Goal: Transaction & Acquisition: Download file/media

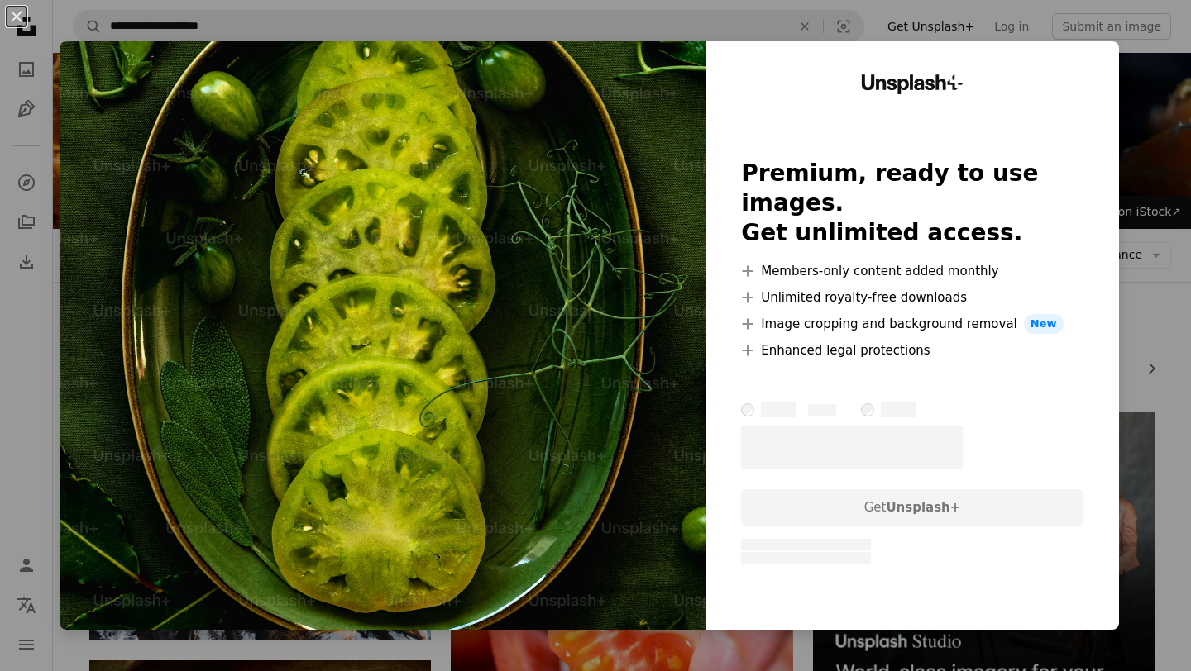
scroll to position [4858, 0]
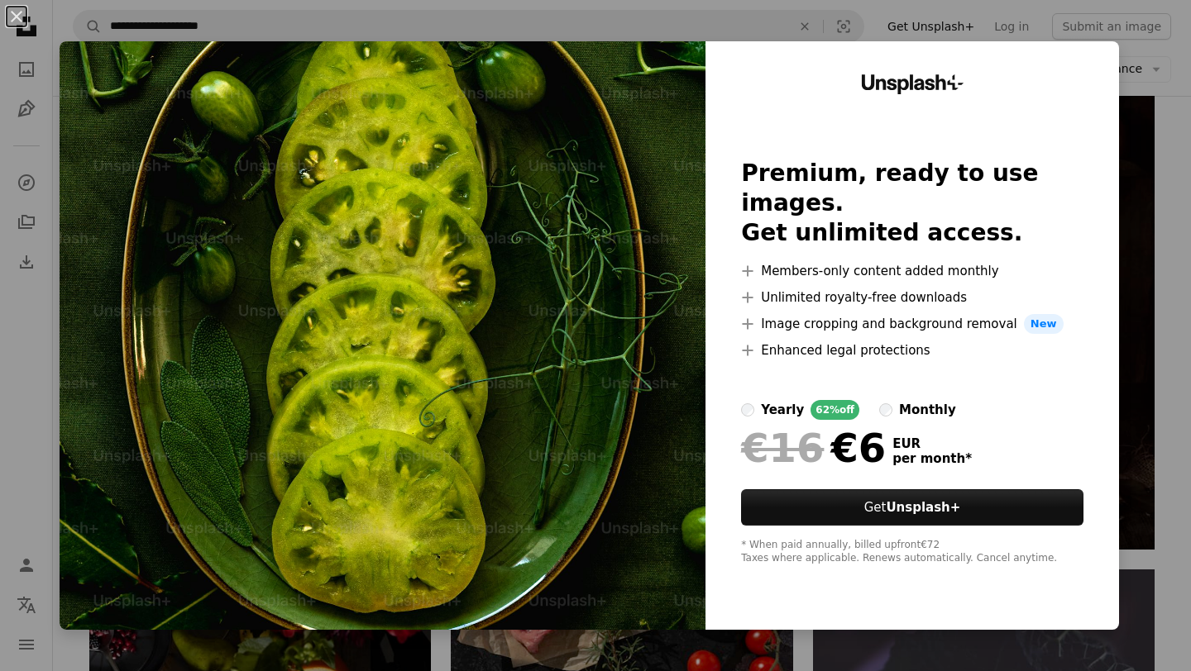
click at [1181, 38] on div "An X shape Unsplash+ Premium, ready to use images. Get unlimited access. A plus…" at bounding box center [595, 335] width 1191 height 671
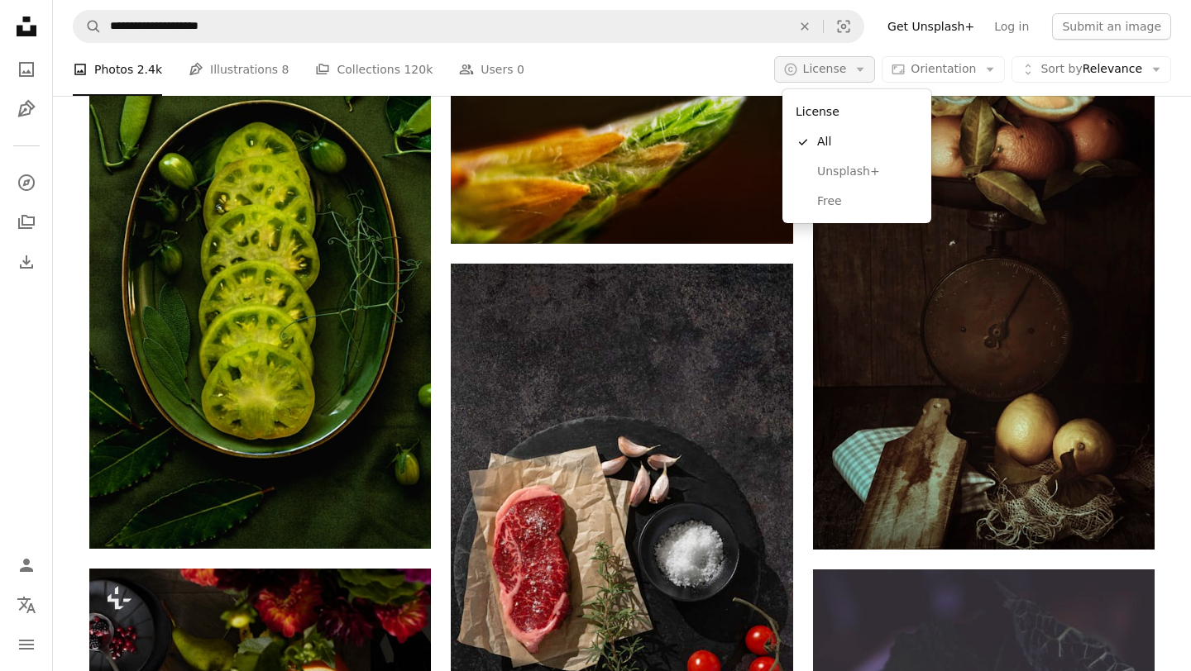
click at [835, 82] on button "A copyright icon © License Arrow down" at bounding box center [825, 69] width 102 height 26
drag, startPoint x: 829, startPoint y: 217, endPoint x: 826, endPoint y: 198, distance: 19.3
click at [826, 198] on div "License A checkmark All Unsplash+ Free" at bounding box center [856, 156] width 149 height 134
click at [826, 198] on span "Free" at bounding box center [867, 201] width 101 height 17
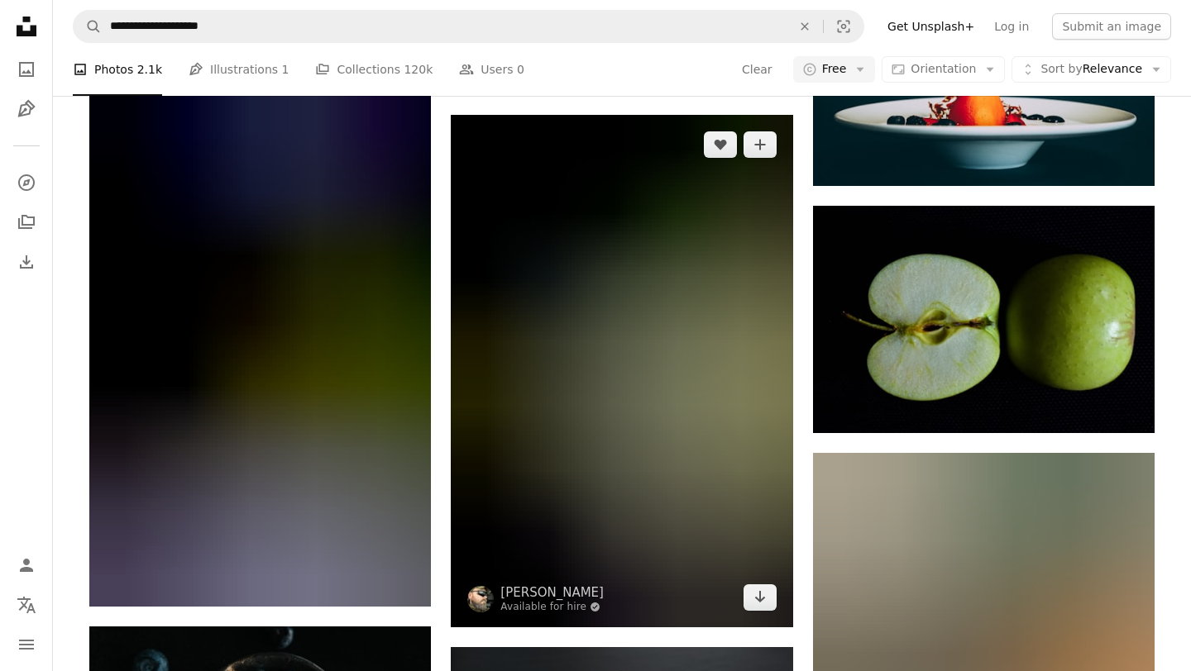
scroll to position [9113, 0]
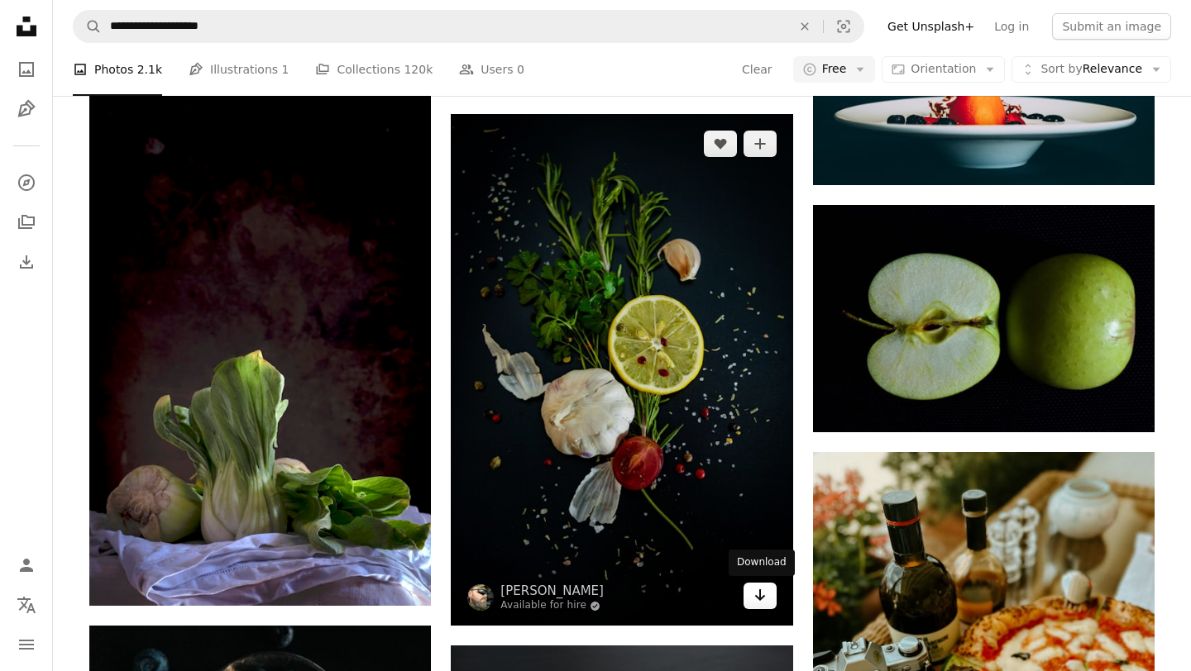
click at [761, 597] on icon "Download" at bounding box center [759, 596] width 11 height 12
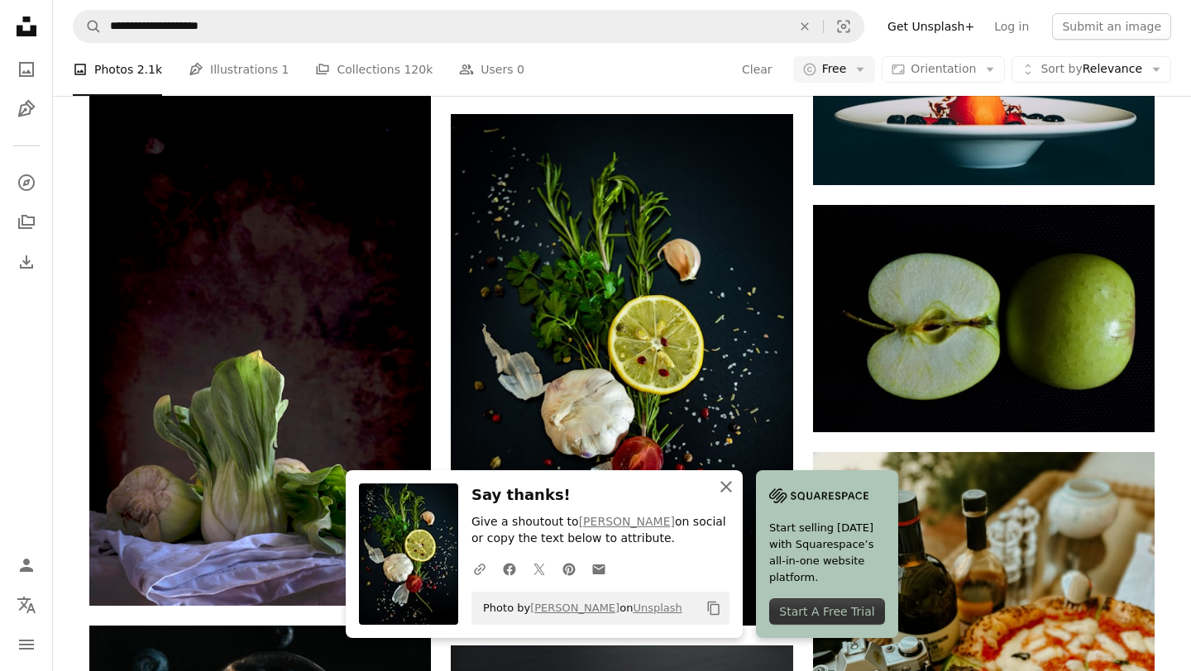
click at [726, 484] on icon "An X shape" at bounding box center [726, 487] width 20 height 20
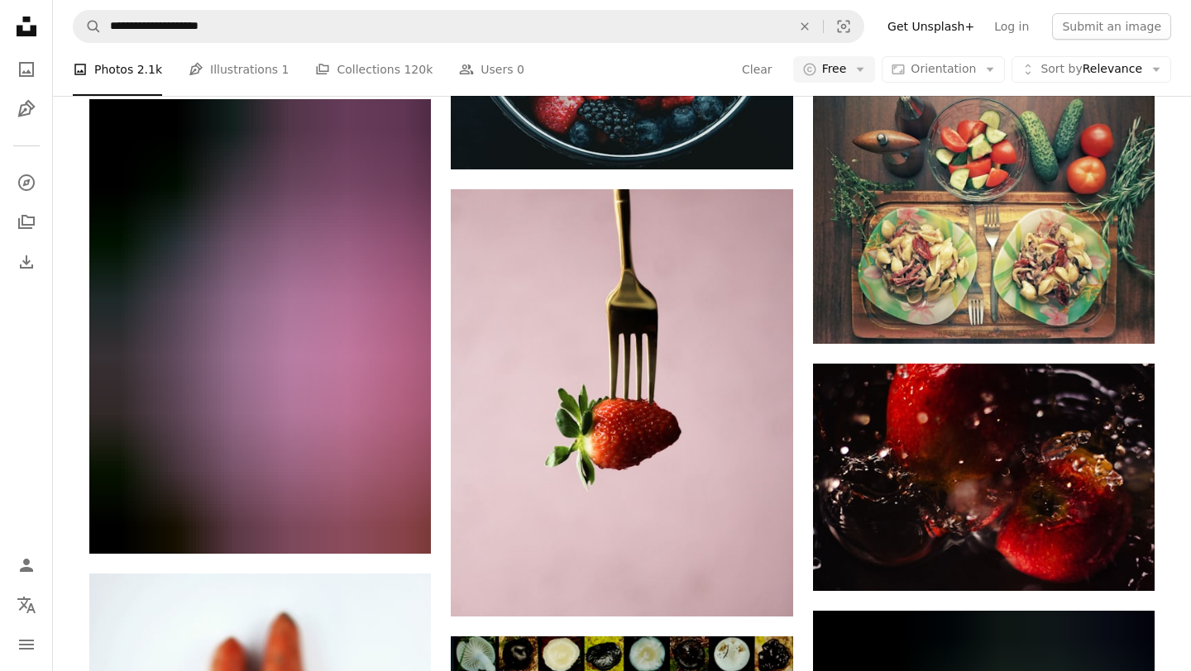
scroll to position [17686, 0]
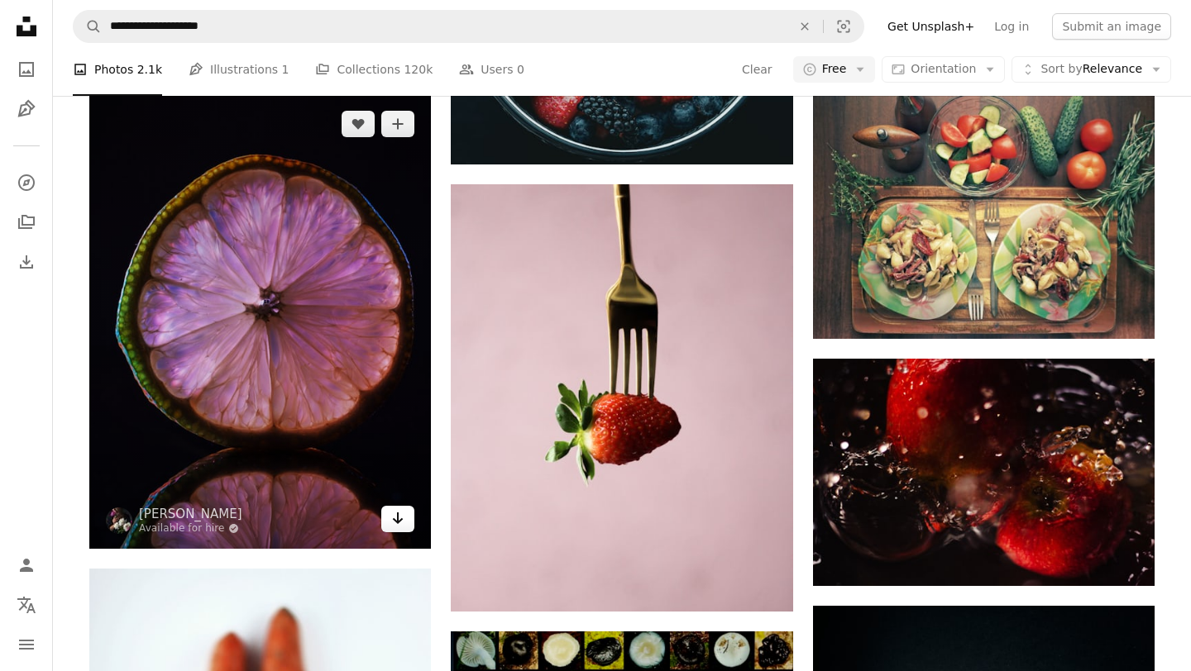
click at [395, 522] on icon "Download" at bounding box center [398, 519] width 11 height 12
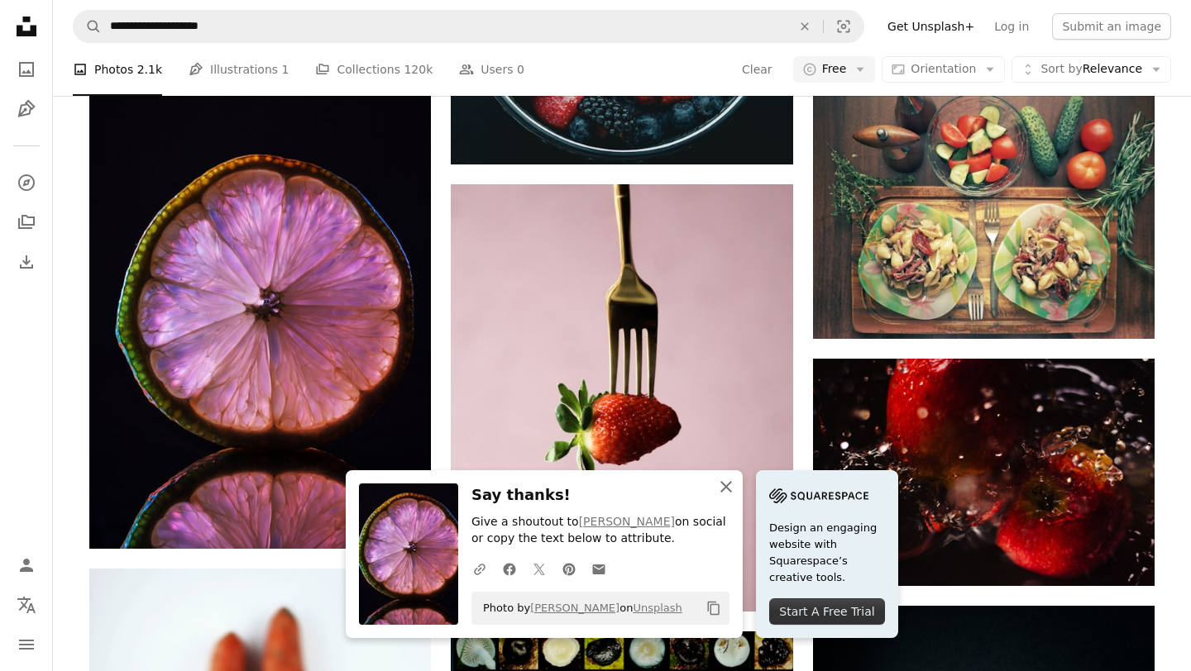
click at [730, 485] on icon "An X shape" at bounding box center [726, 487] width 20 height 20
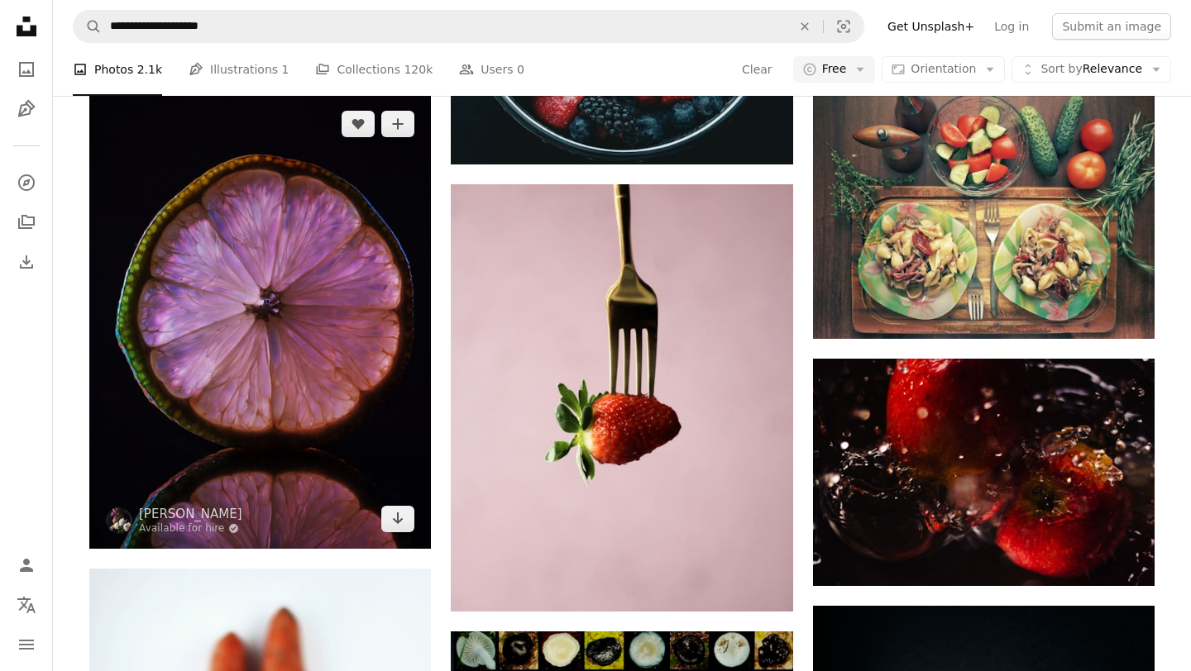
click at [262, 297] on img at bounding box center [260, 321] width 342 height 455
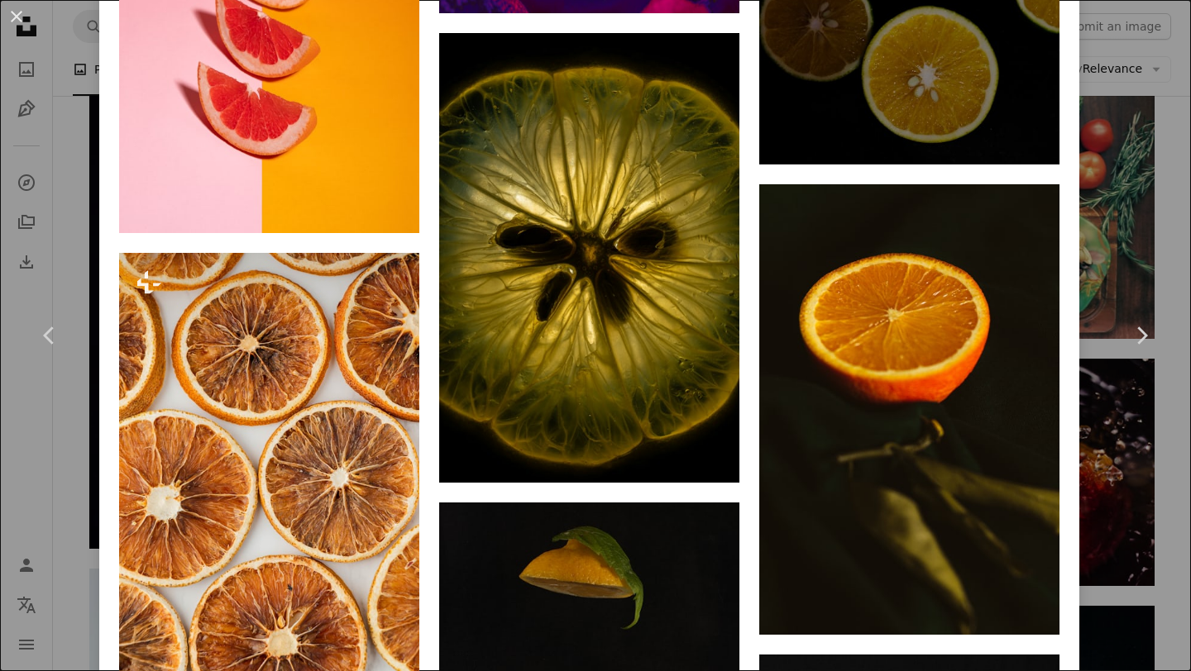
scroll to position [6576, 0]
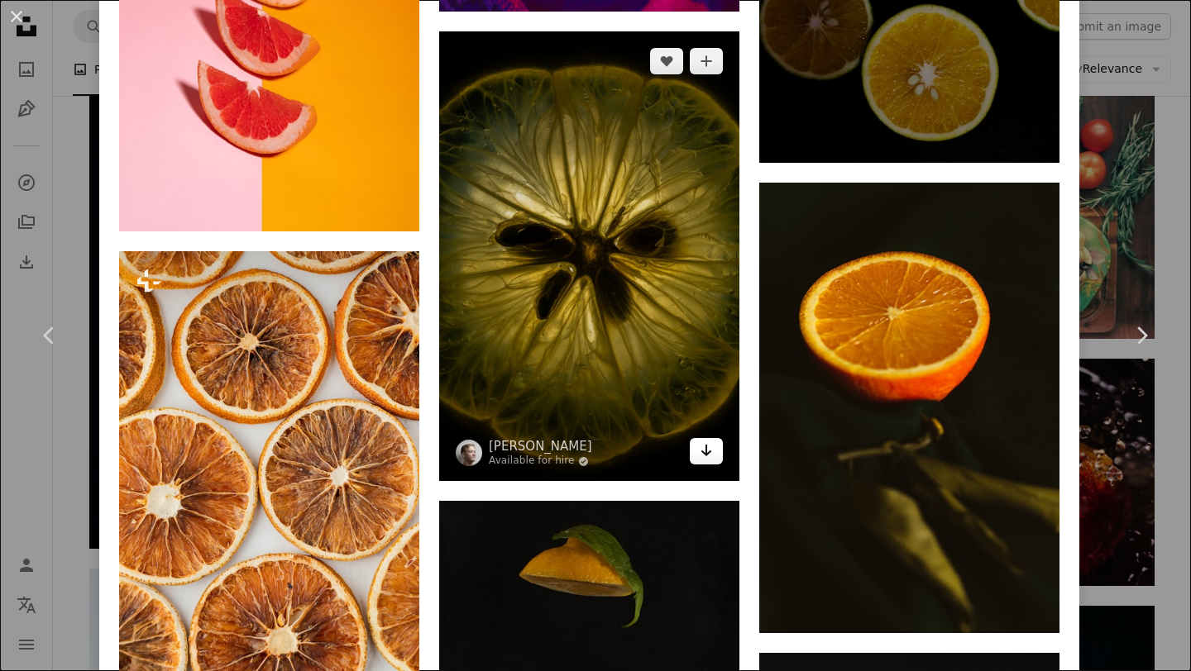
click at [703, 465] on link "Arrow pointing down" at bounding box center [706, 451] width 33 height 26
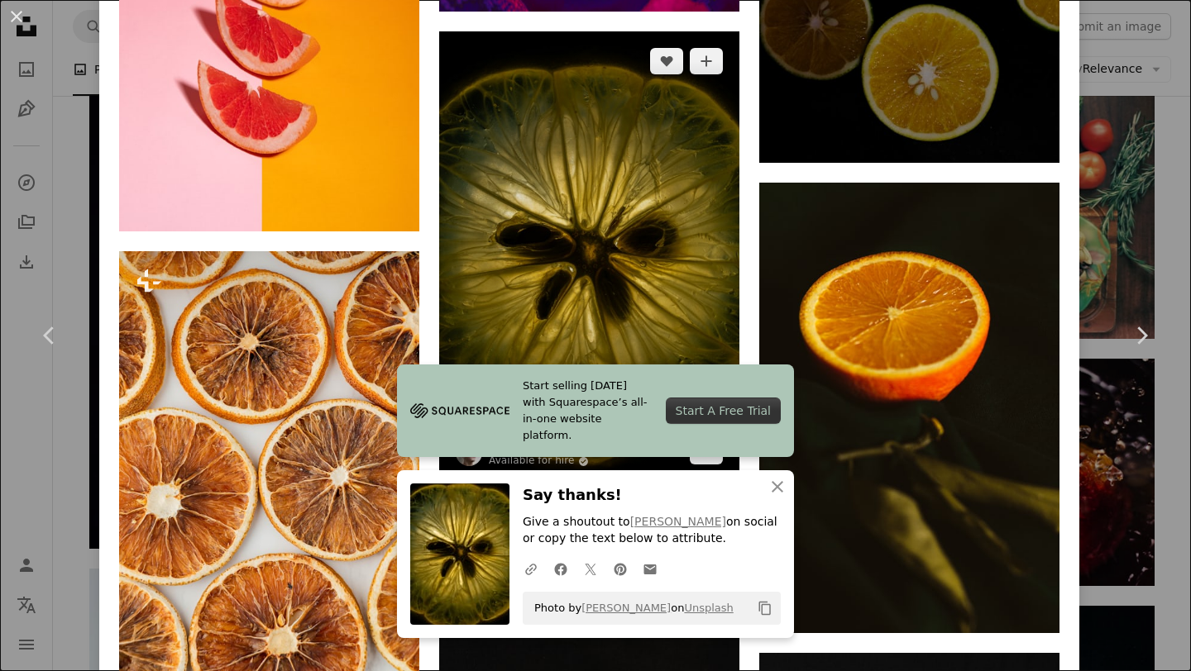
click at [628, 282] on img at bounding box center [589, 256] width 300 height 451
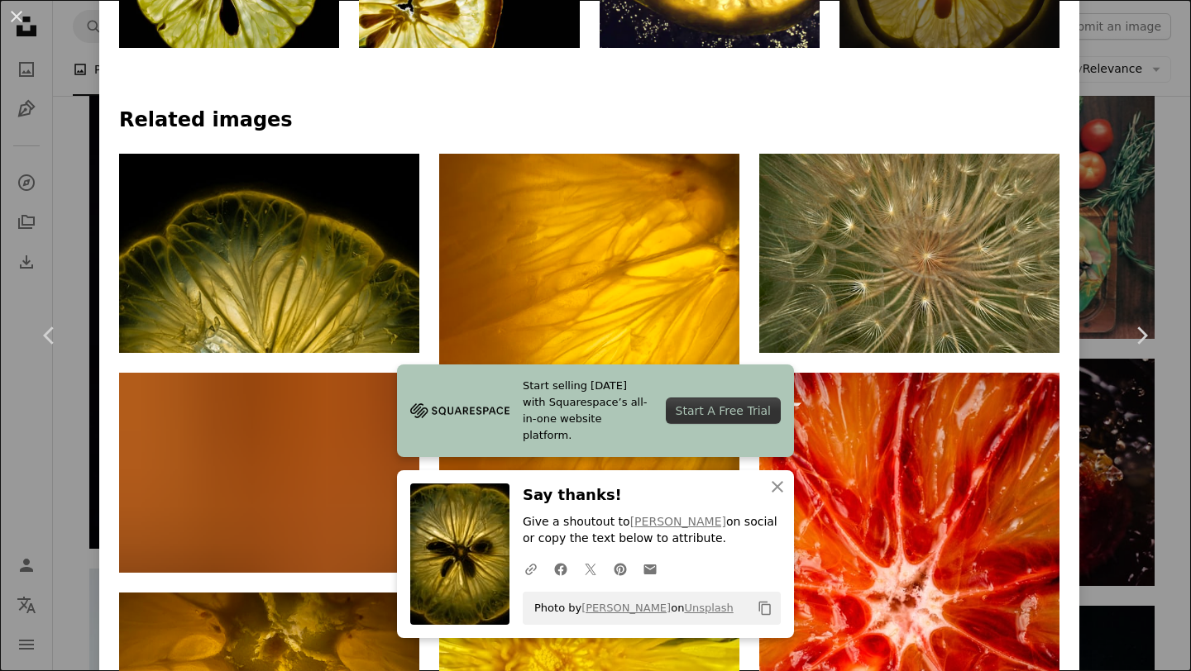
scroll to position [979, 0]
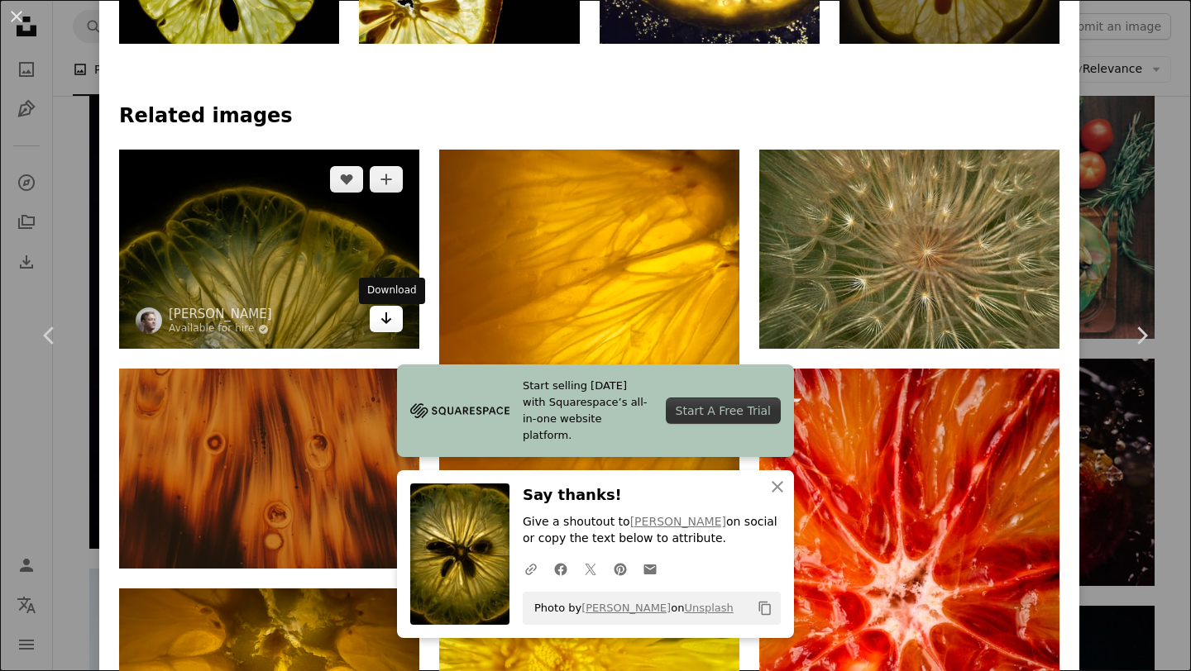
click at [388, 327] on icon "Arrow pointing down" at bounding box center [386, 318] width 13 height 20
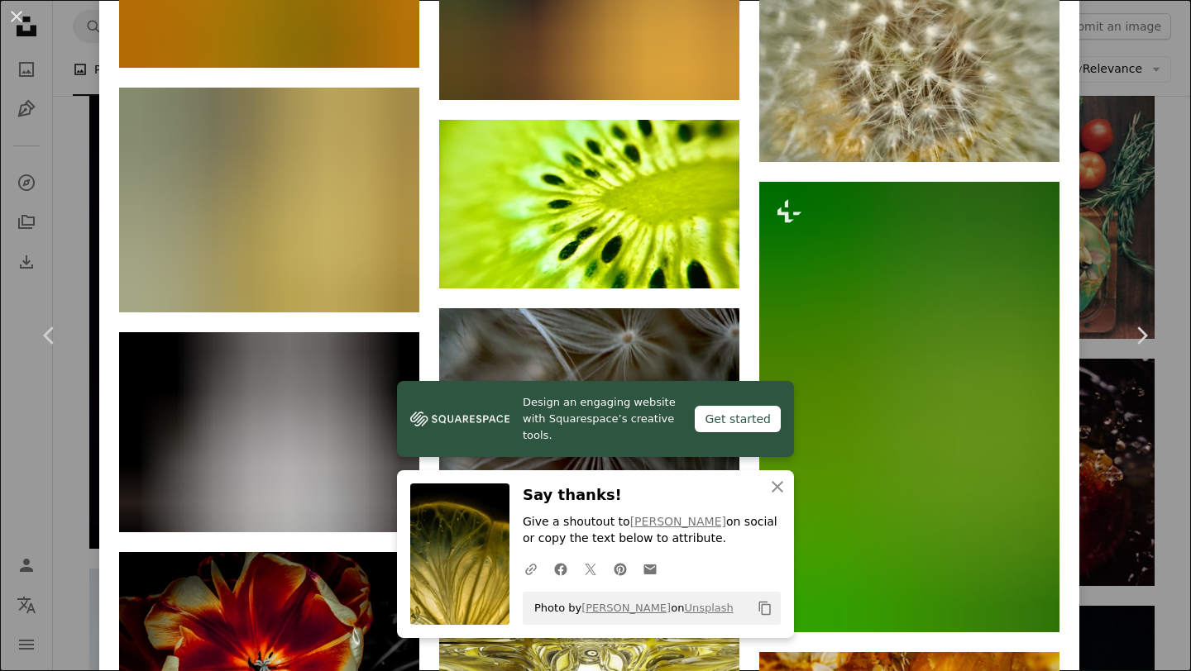
scroll to position [2990, 0]
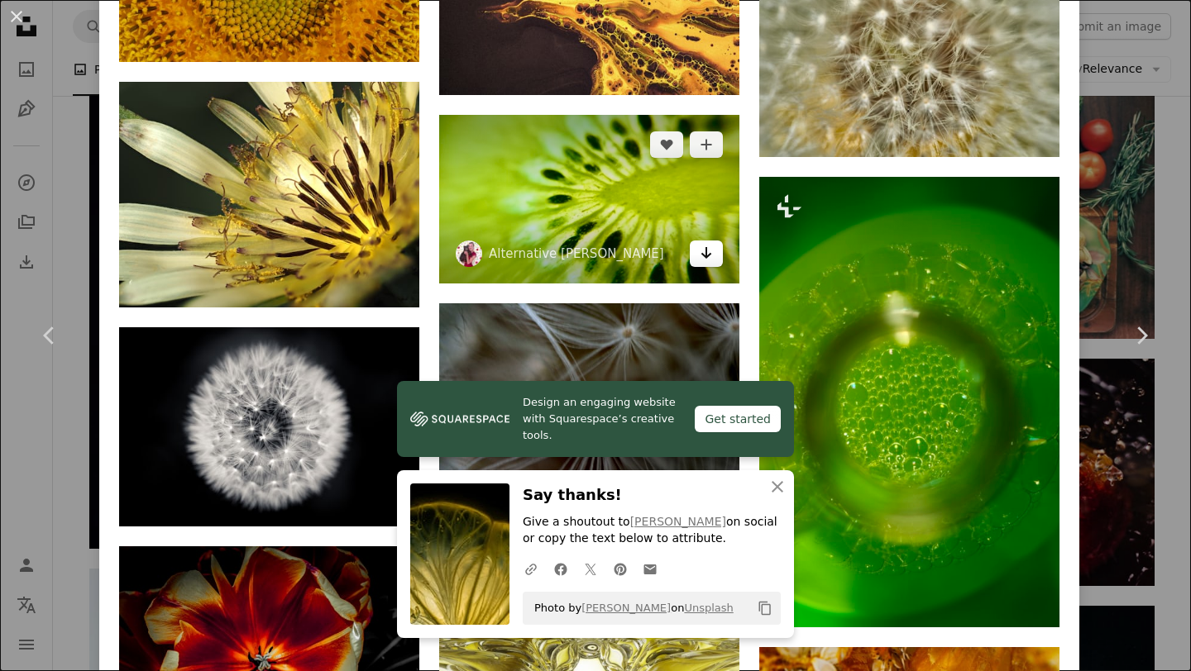
click at [723, 267] on link "Arrow pointing down" at bounding box center [706, 254] width 33 height 26
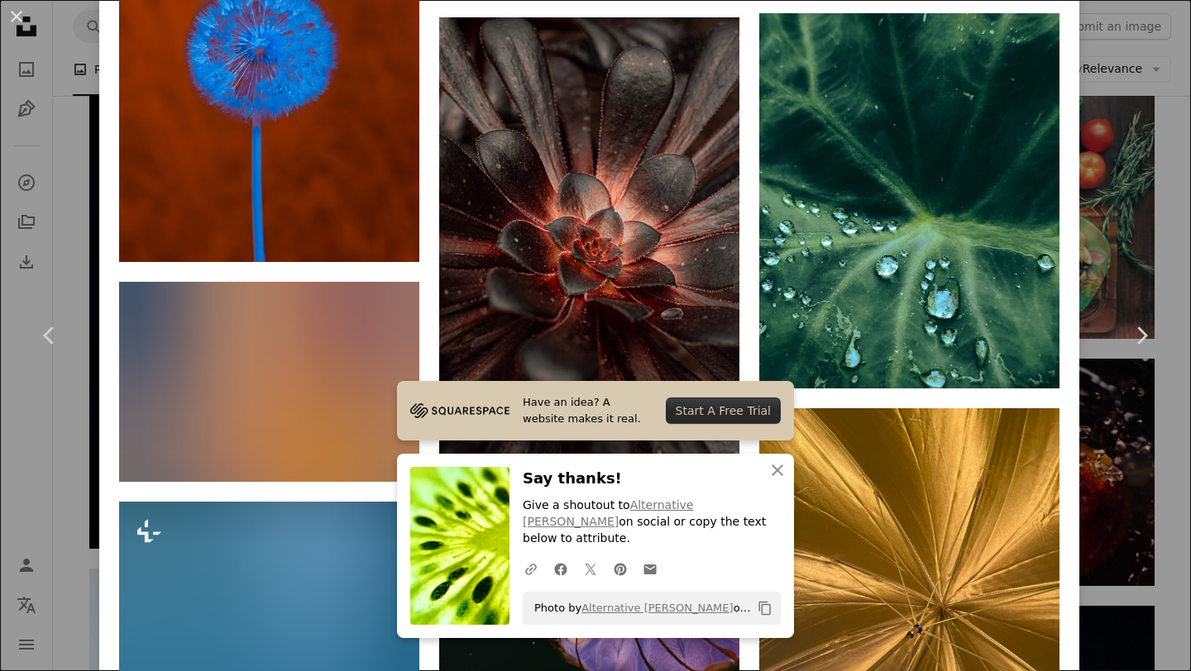
scroll to position [7891, 0]
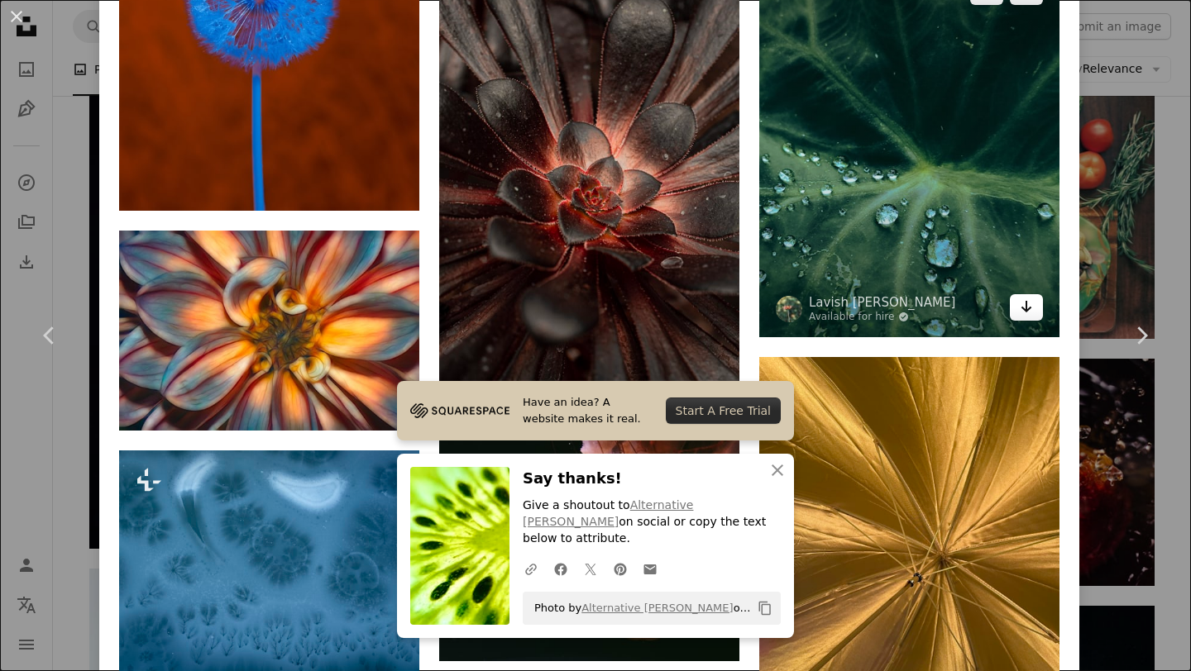
click at [1033, 317] on icon "Arrow pointing down" at bounding box center [1026, 307] width 13 height 20
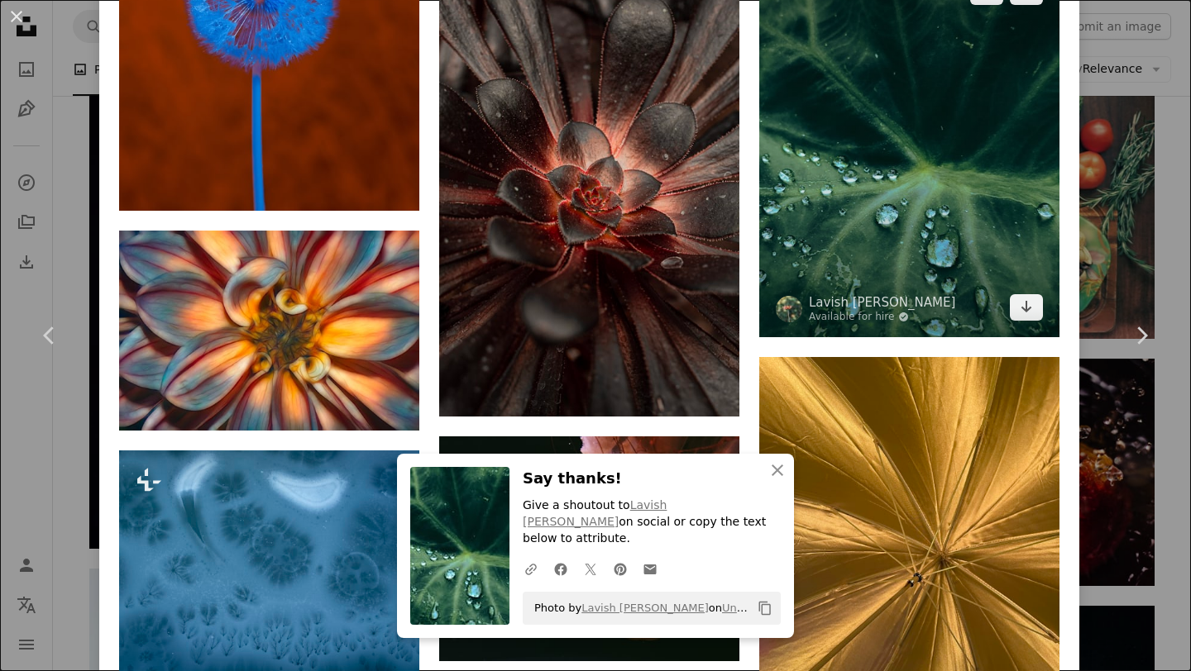
click at [883, 260] on img at bounding box center [909, 149] width 300 height 375
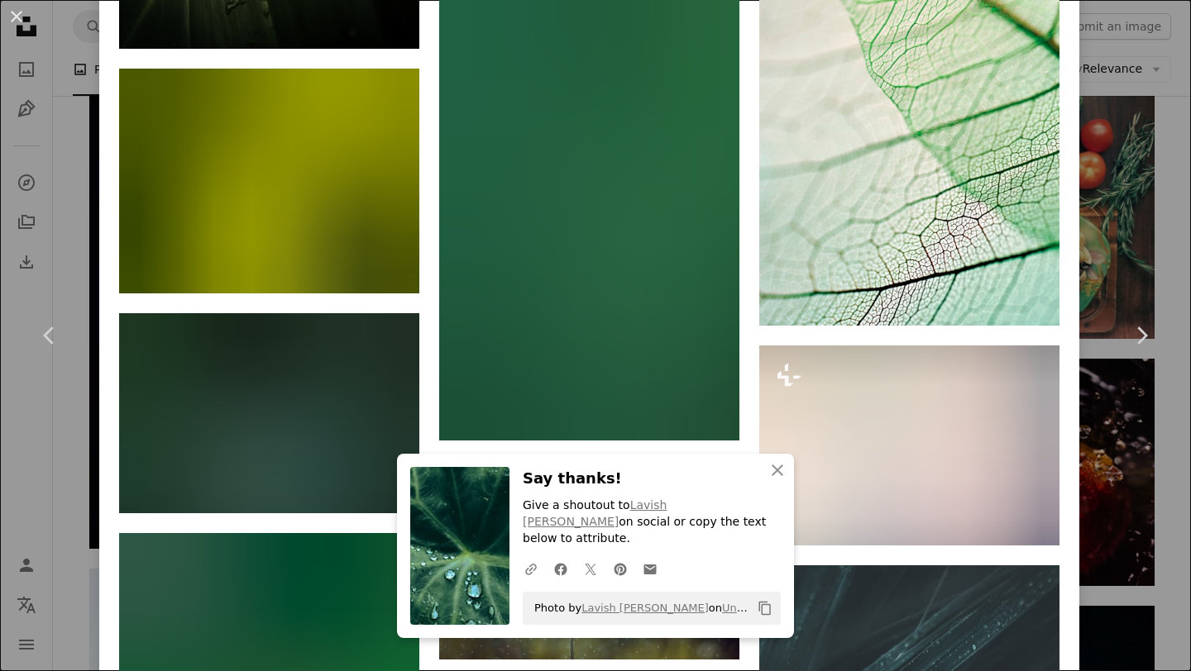
scroll to position [13112, 0]
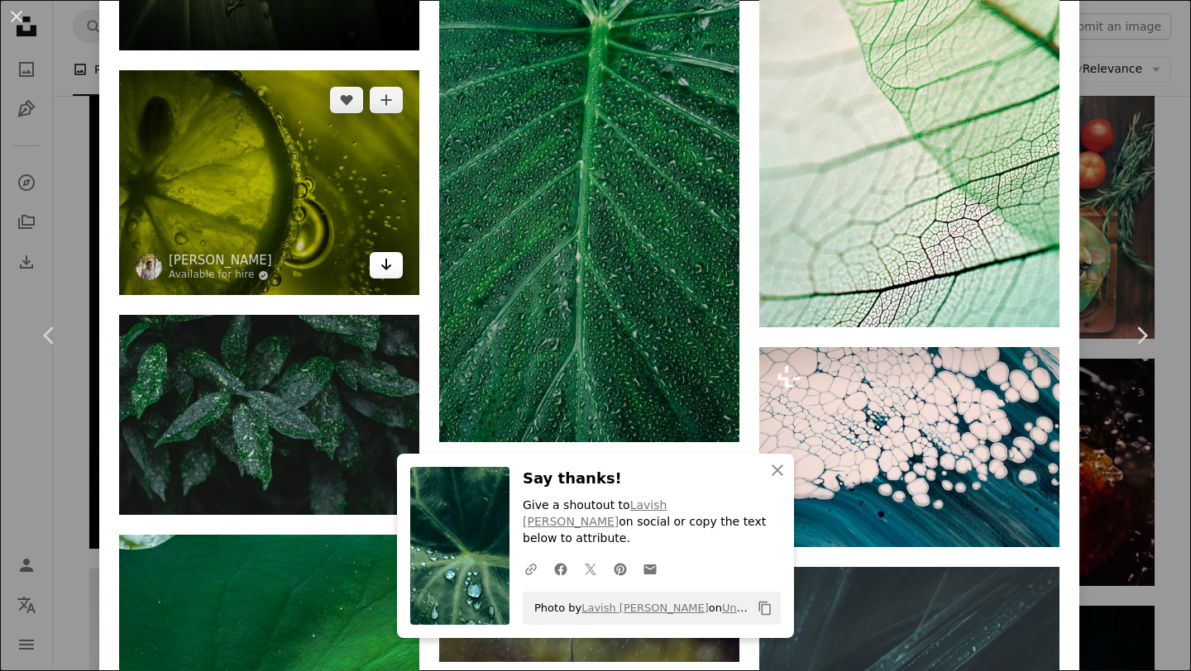
click at [402, 279] on link "Arrow pointing down" at bounding box center [386, 265] width 33 height 26
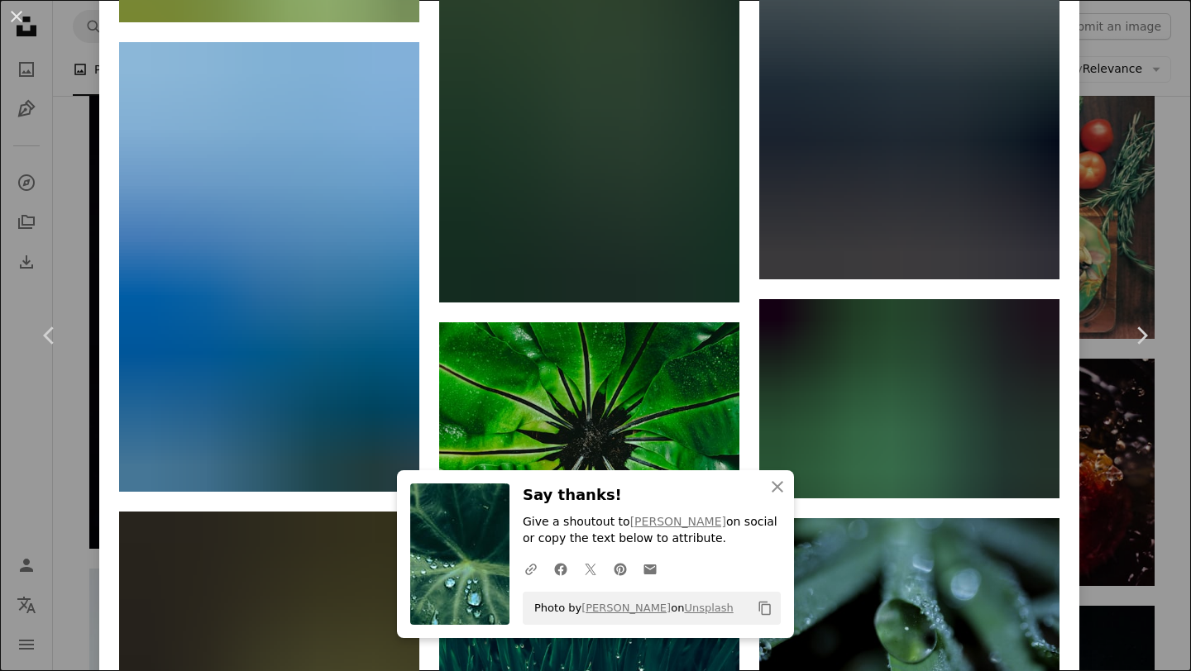
scroll to position [32067, 0]
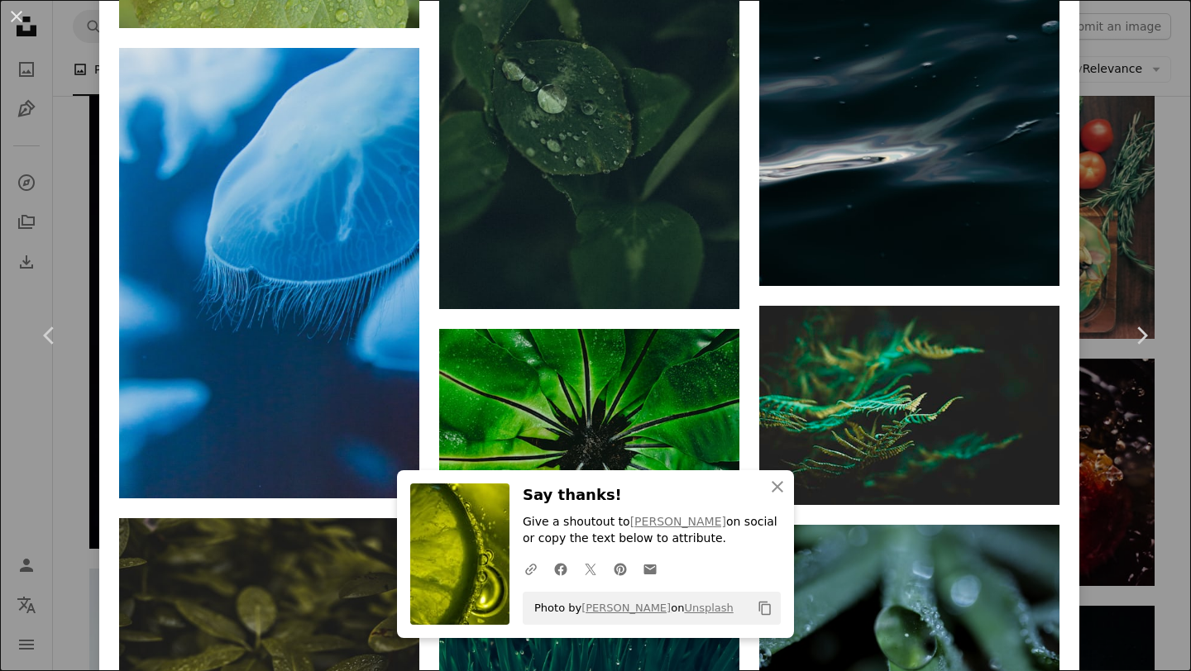
click at [69, 451] on div "An X shape Chevron left Chevron right An X shape Close Say thanks! Give a shout…" at bounding box center [595, 335] width 1191 height 671
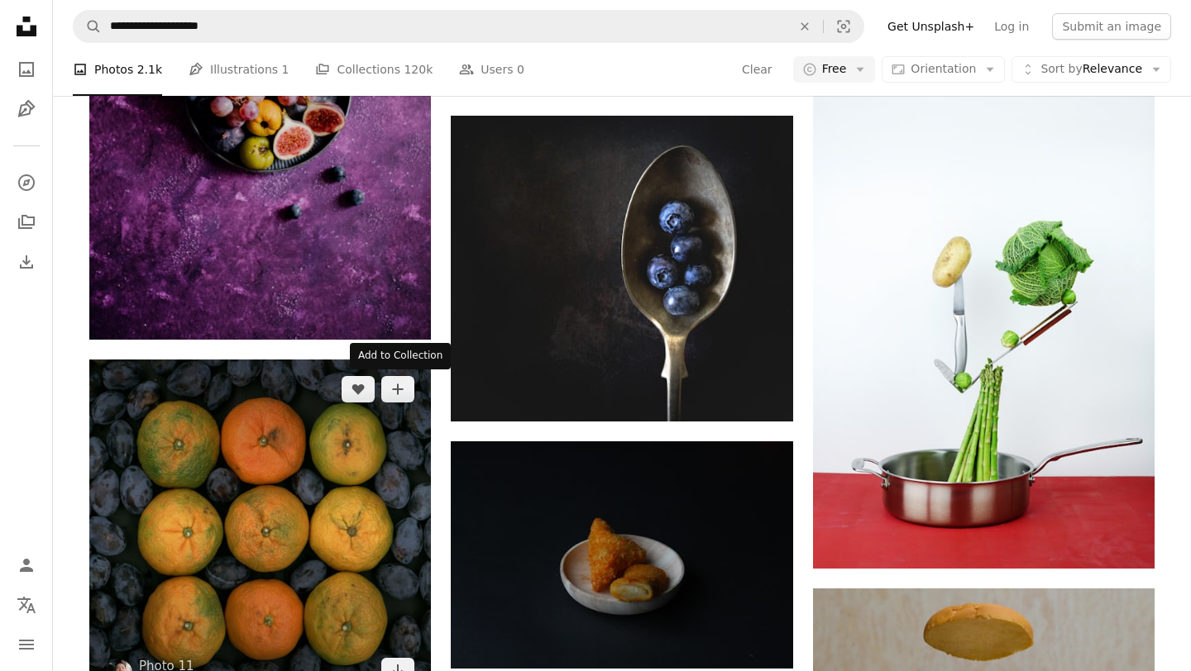
scroll to position [18962, 0]
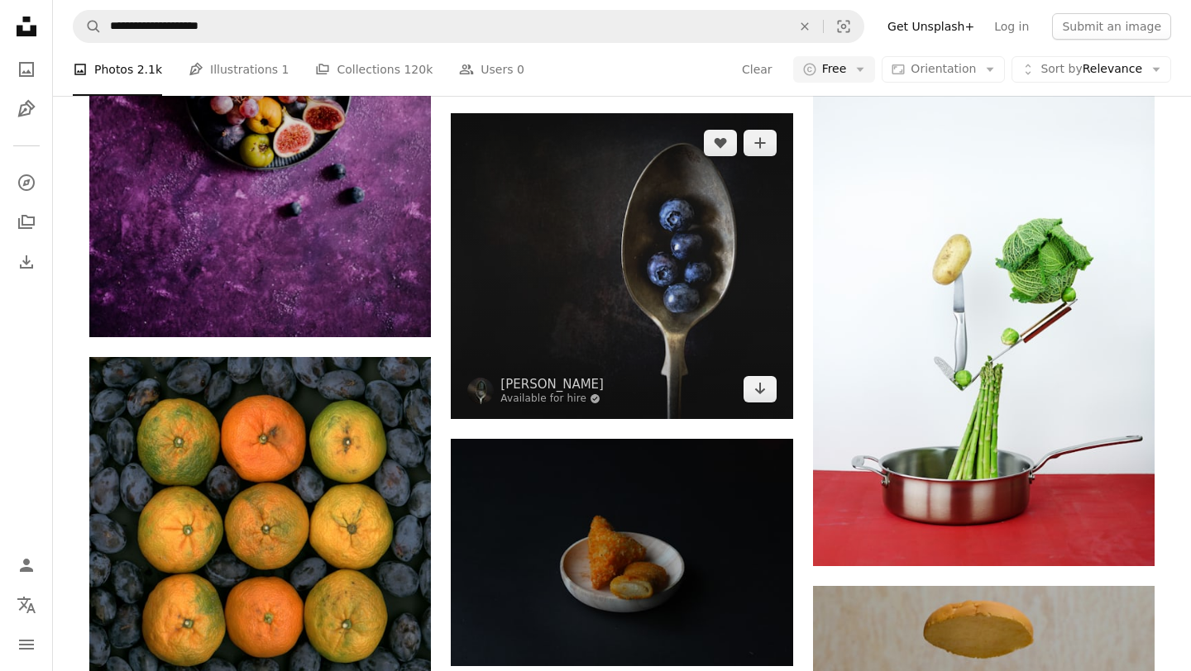
click at [759, 404] on img at bounding box center [622, 266] width 342 height 306
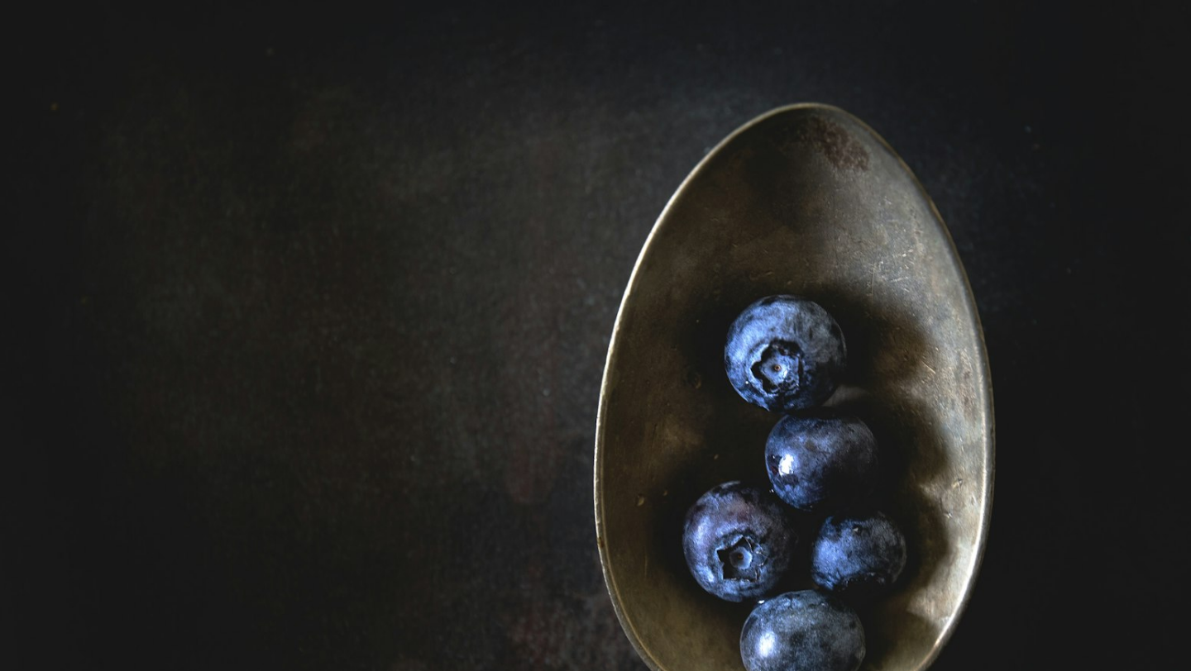
scroll to position [198, 0]
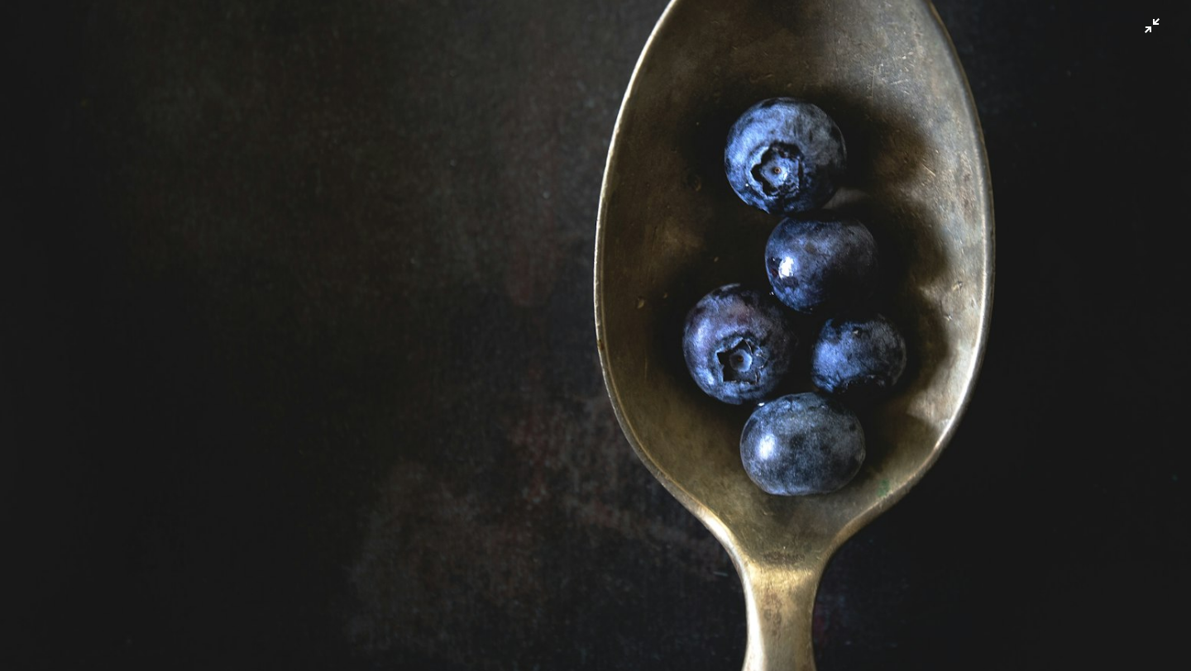
click at [1160, 30] on img "Zoom out on this image" at bounding box center [595, 334] width 1192 height 1065
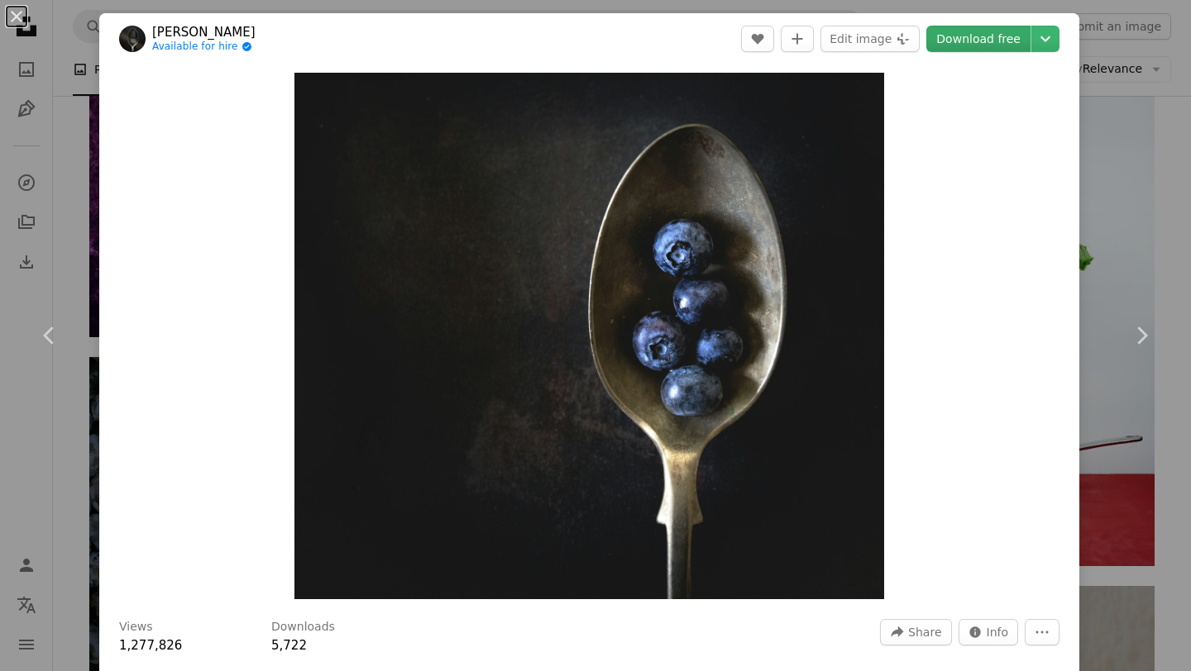
click at [971, 43] on link "Download free" at bounding box center [978, 39] width 104 height 26
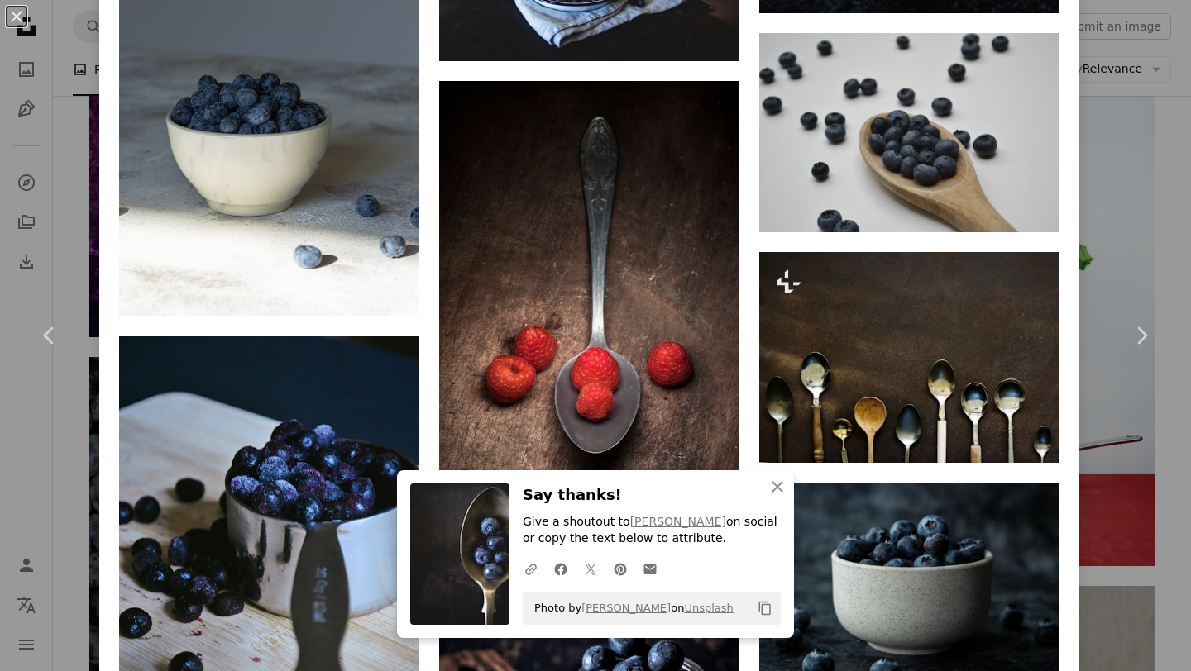
scroll to position [2990, 0]
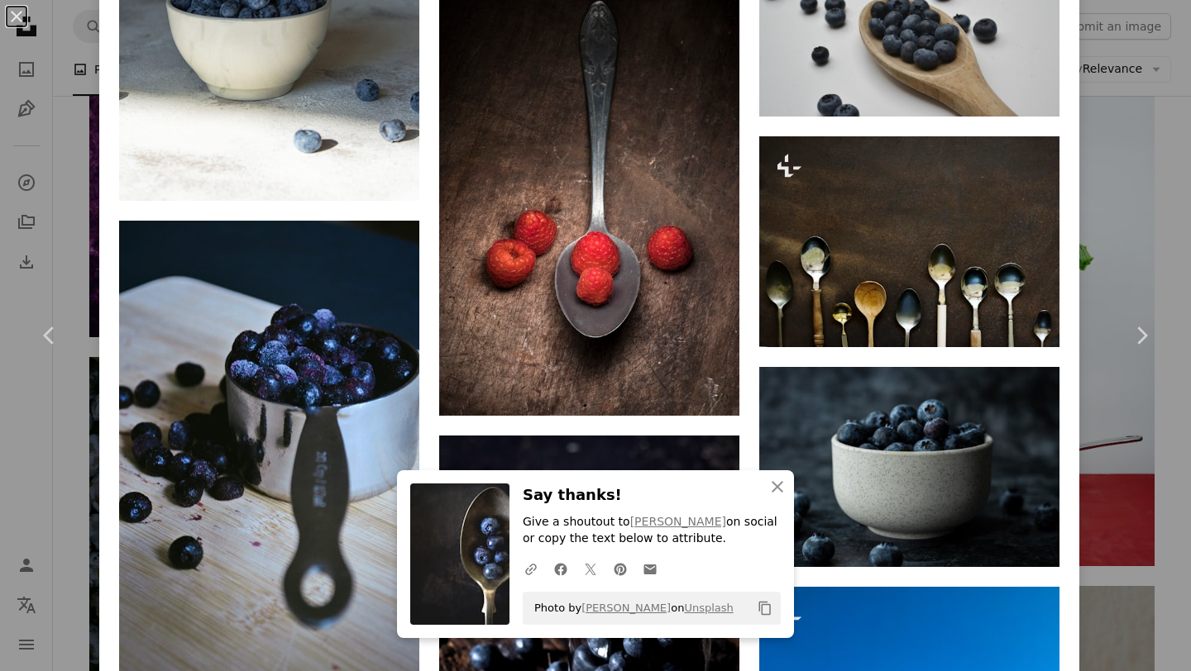
click at [7, 447] on div "An X shape Chevron left Chevron right An X shape Close Say thanks! Give a shout…" at bounding box center [595, 335] width 1191 height 671
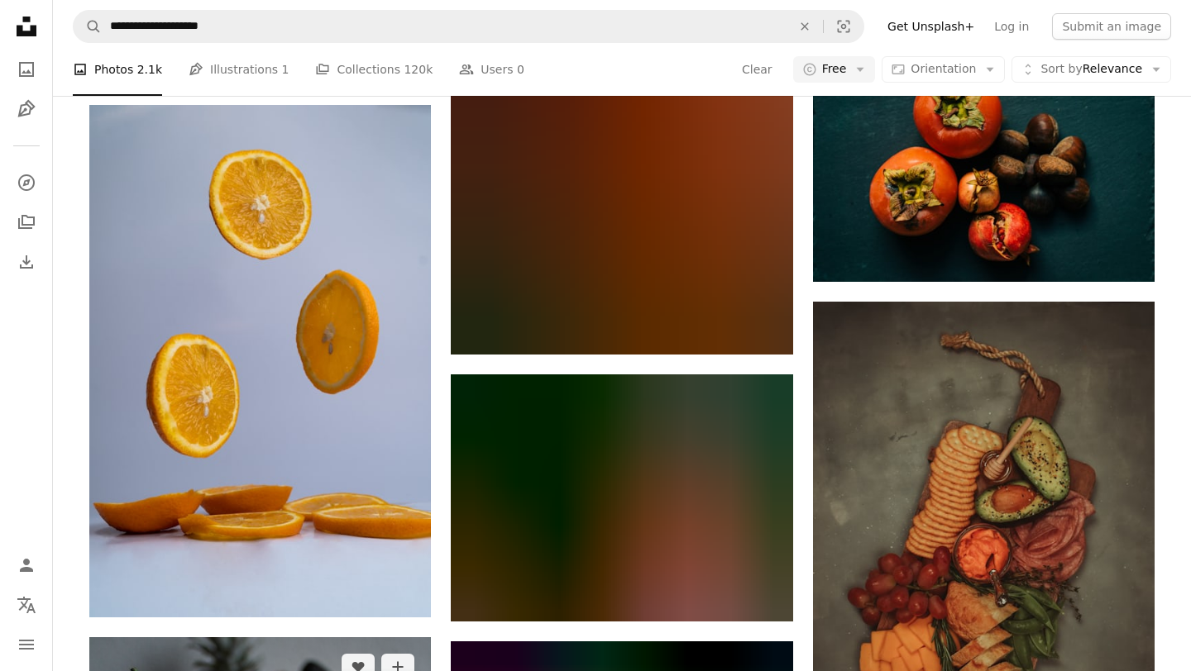
scroll to position [26151, 0]
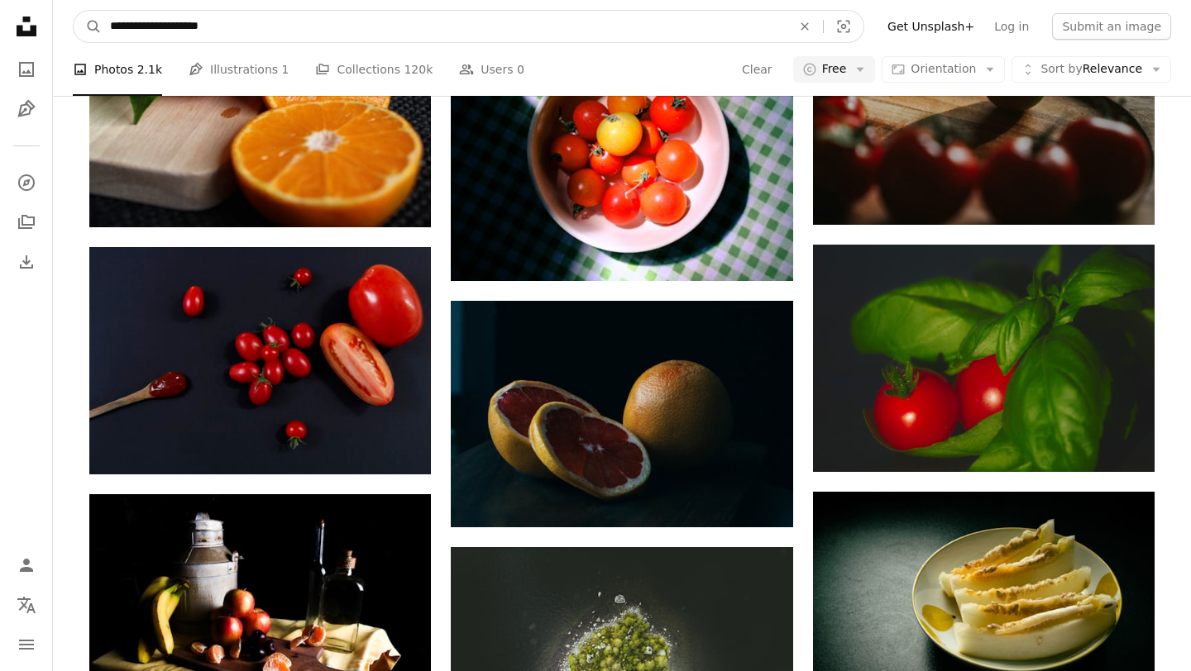
drag, startPoint x: 246, startPoint y: 31, endPoint x: 147, endPoint y: 29, distance: 99.2
click at [147, 29] on input "**********" at bounding box center [444, 26] width 685 height 31
type input "**********"
click at [74, 11] on button "A magnifying glass" at bounding box center [88, 26] width 28 height 31
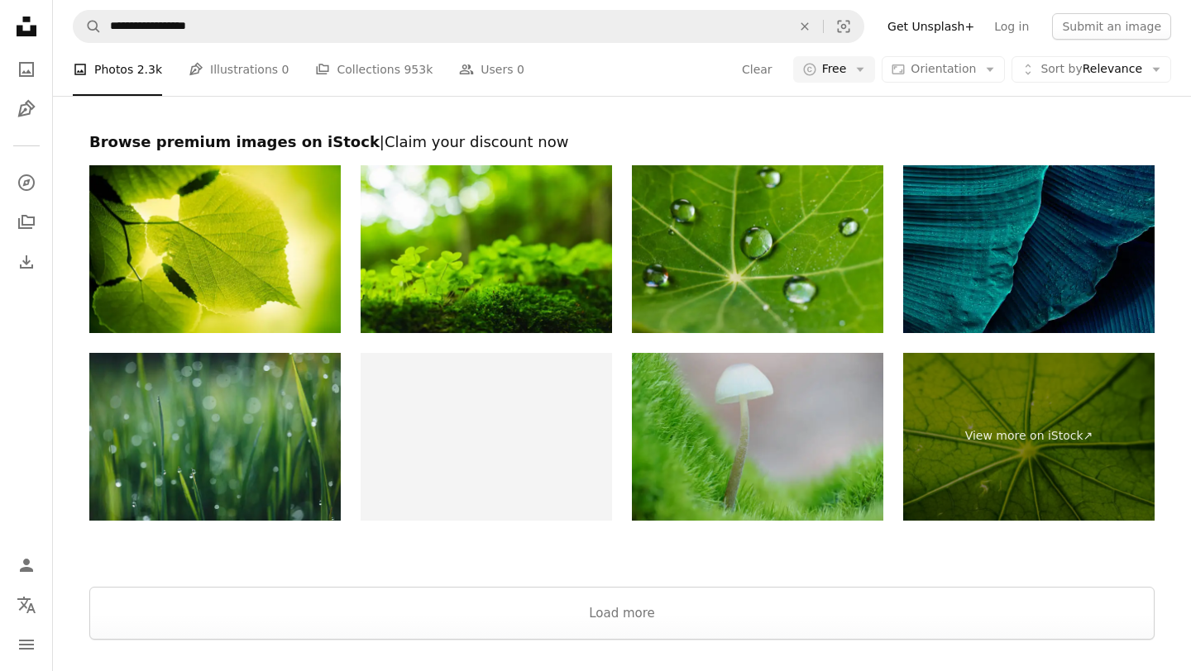
scroll to position [3224, 0]
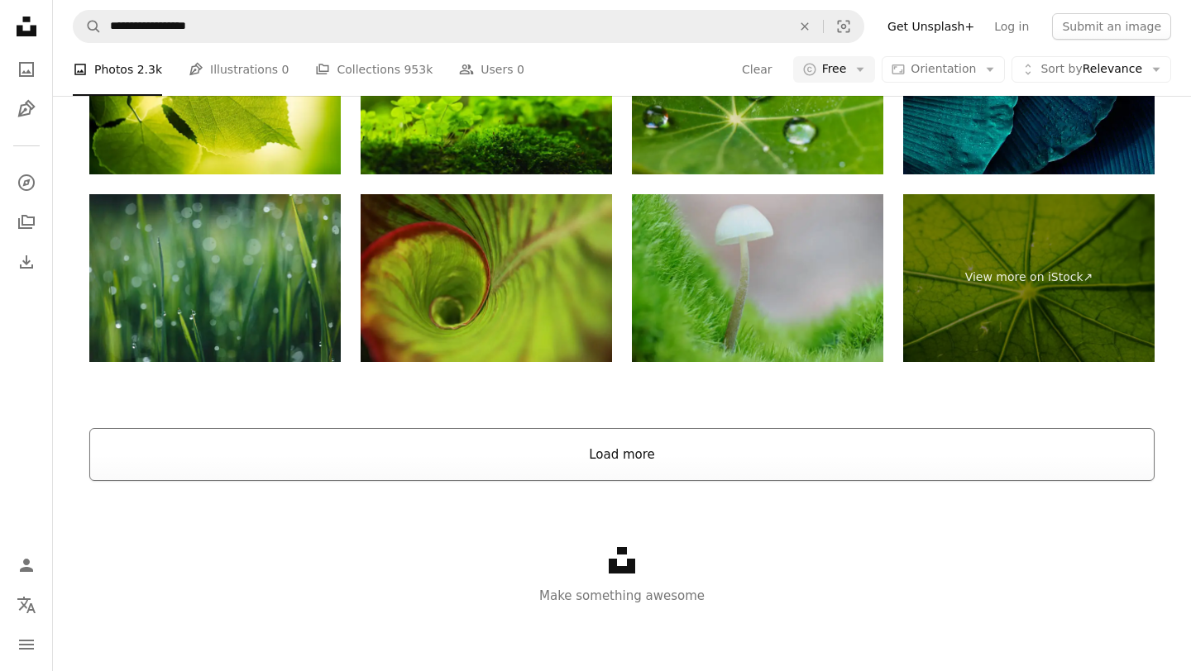
click at [322, 467] on button "Load more" at bounding box center [621, 454] width 1065 height 53
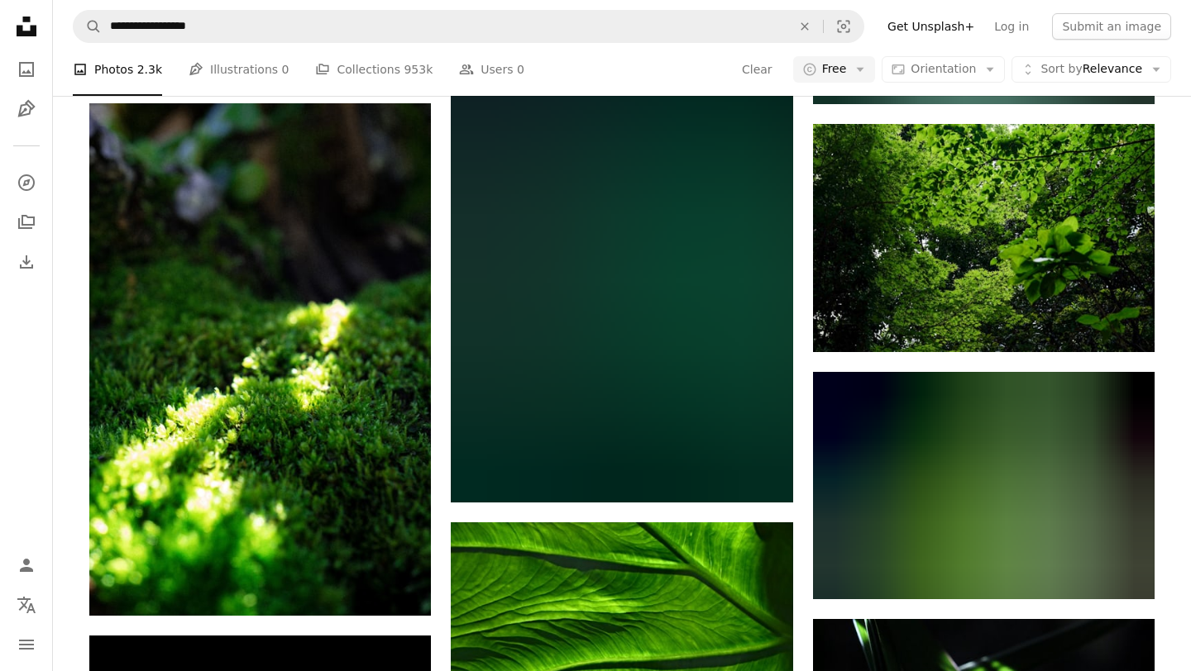
scroll to position [20402, 0]
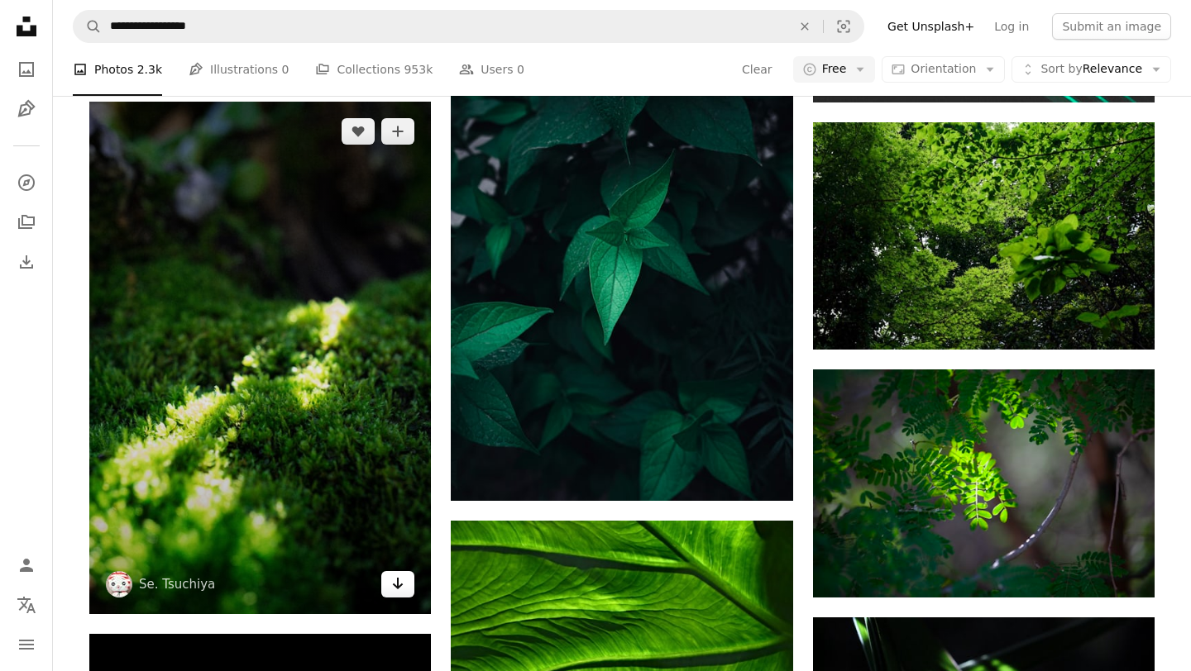
click at [404, 586] on icon "Arrow pointing down" at bounding box center [397, 584] width 13 height 20
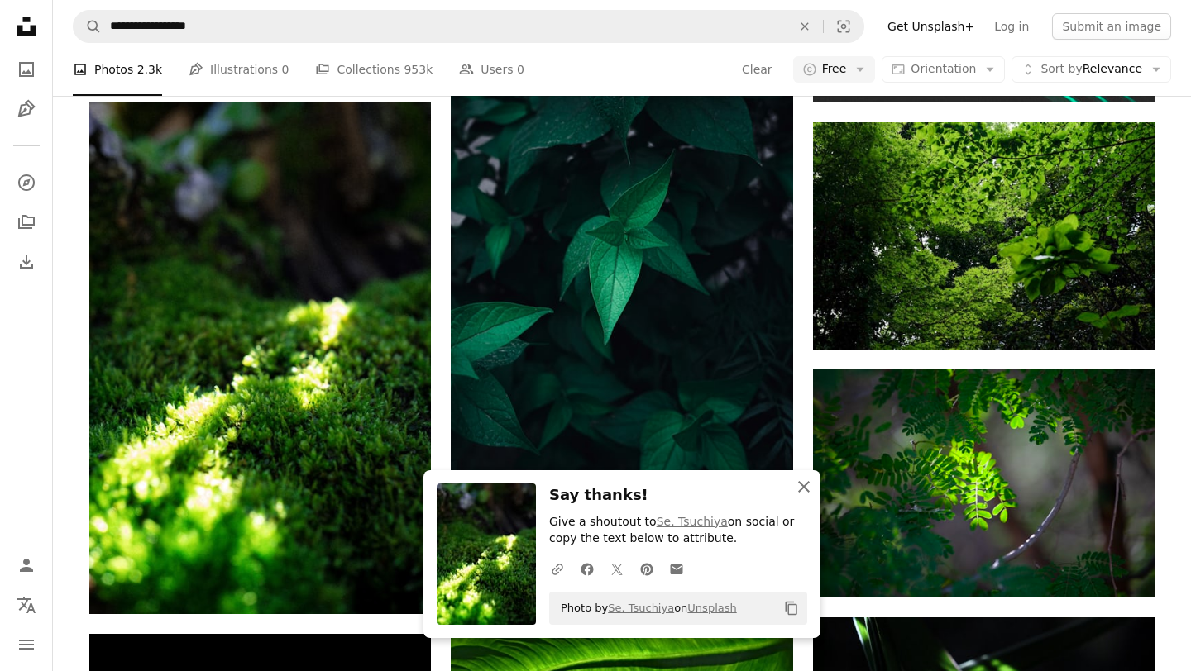
click at [803, 490] on icon "An X shape" at bounding box center [804, 487] width 20 height 20
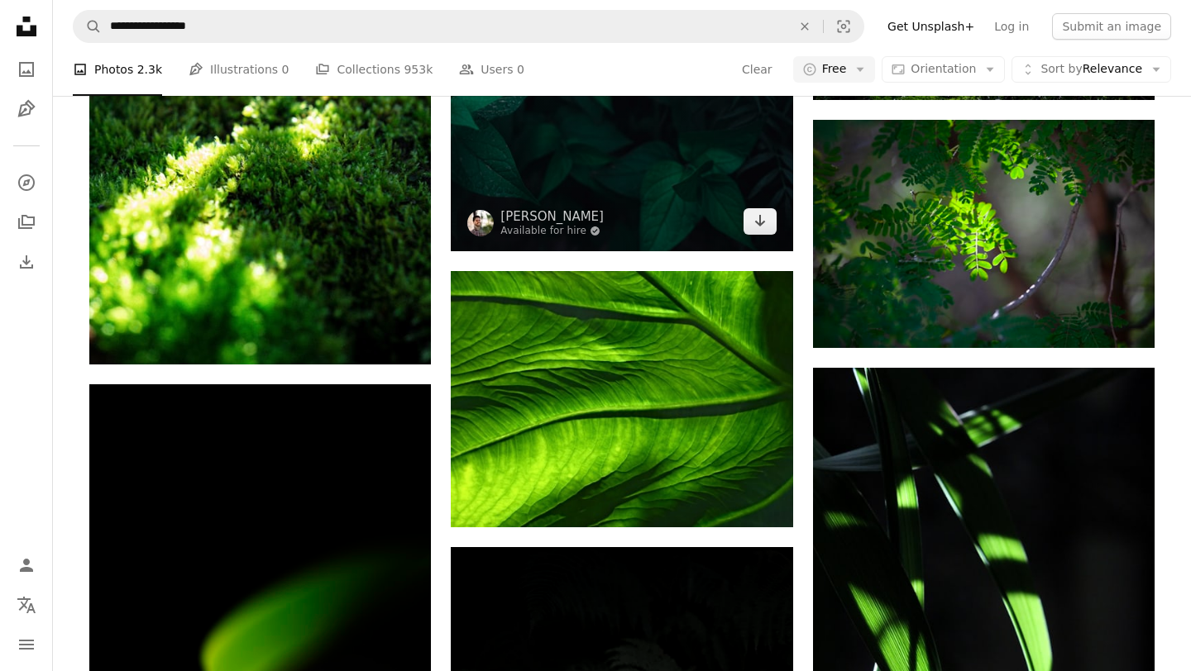
scroll to position [20632, 0]
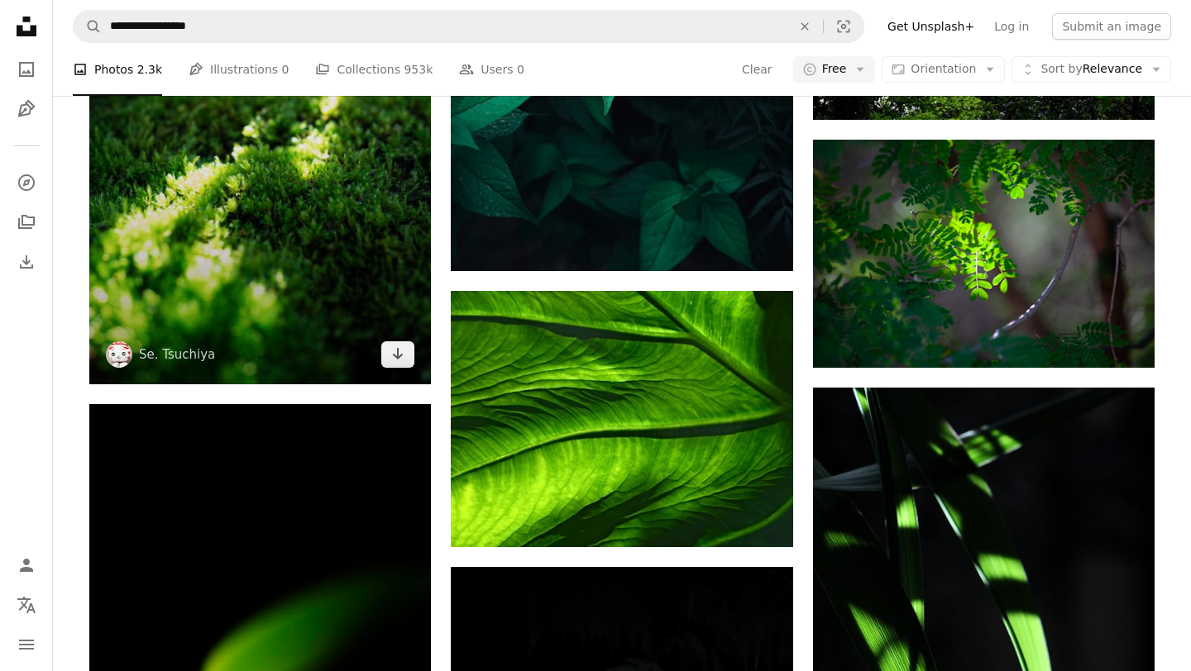
click at [285, 226] on img at bounding box center [260, 128] width 342 height 513
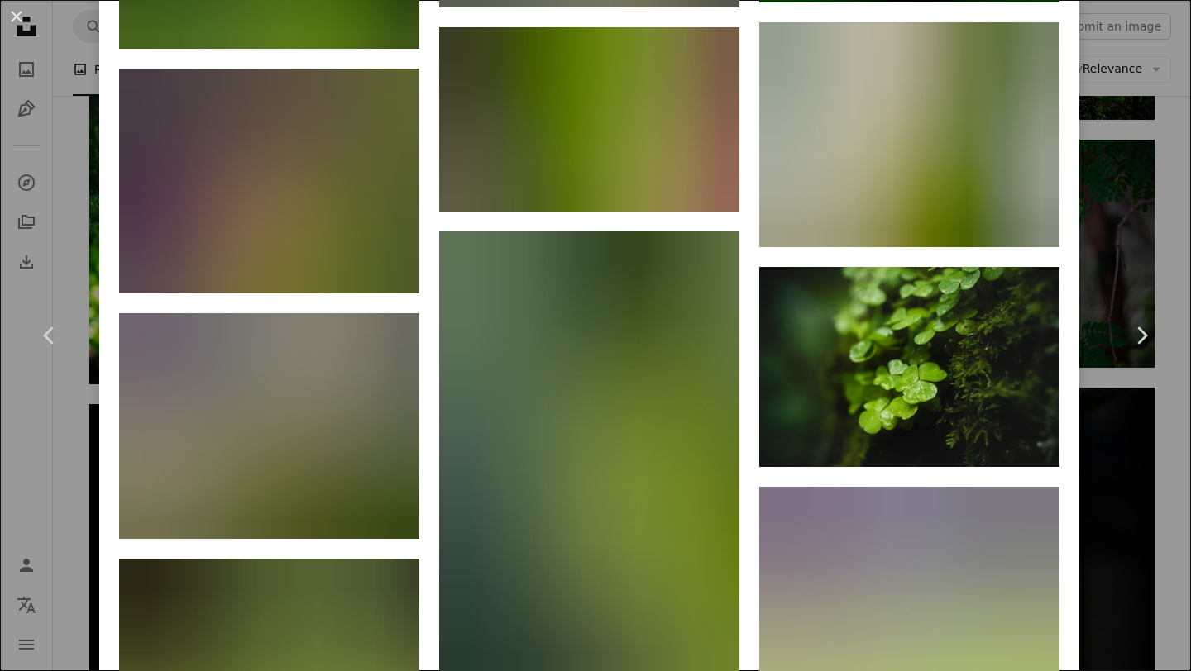
scroll to position [12104, 0]
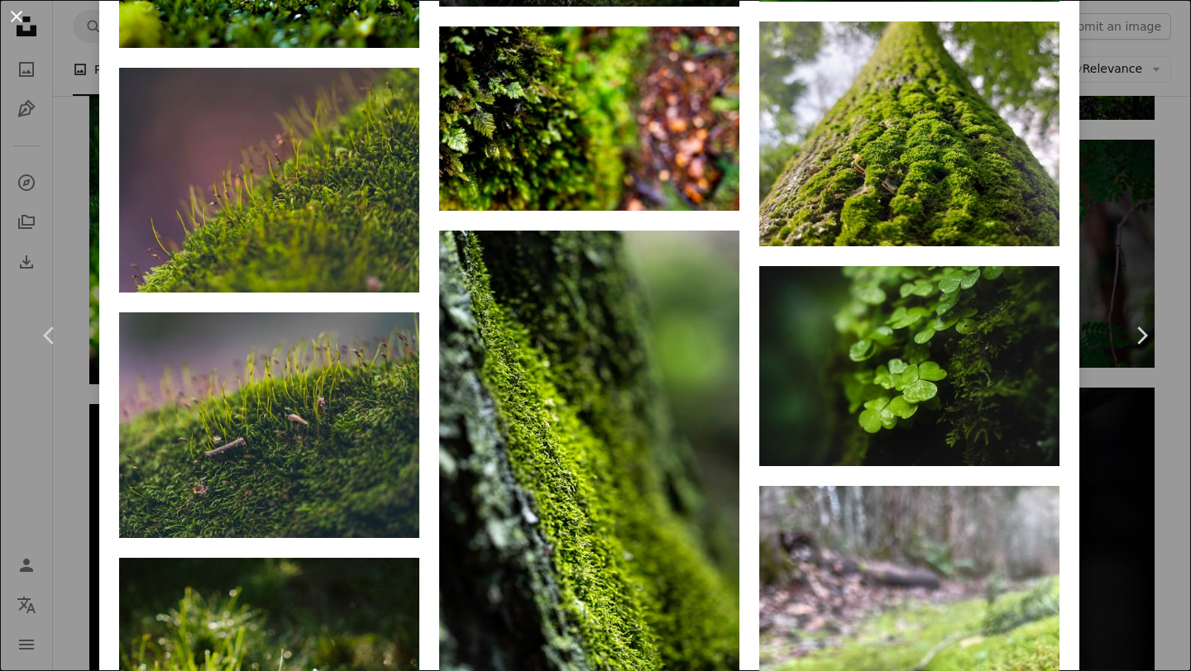
click at [15, 14] on button "An X shape" at bounding box center [17, 17] width 20 height 20
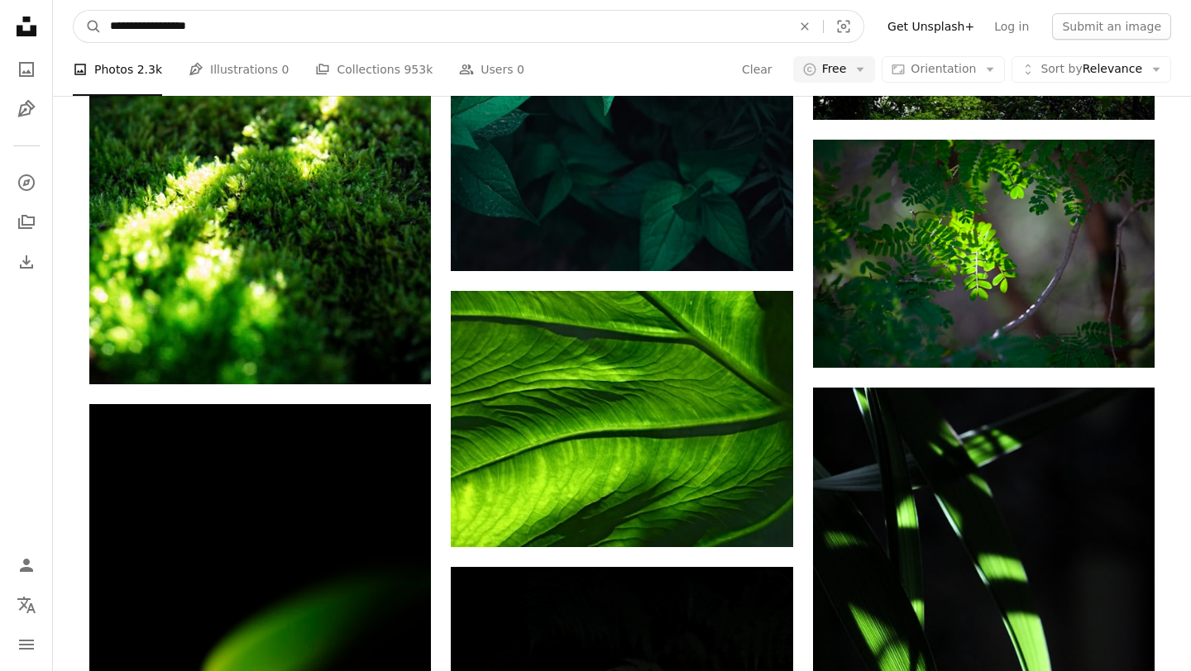
click at [170, 31] on input "**********" at bounding box center [444, 26] width 685 height 31
click at [182, 33] on input "**********" at bounding box center [444, 26] width 685 height 31
type input "**********"
click at [74, 11] on button "A magnifying glass" at bounding box center [88, 26] width 28 height 31
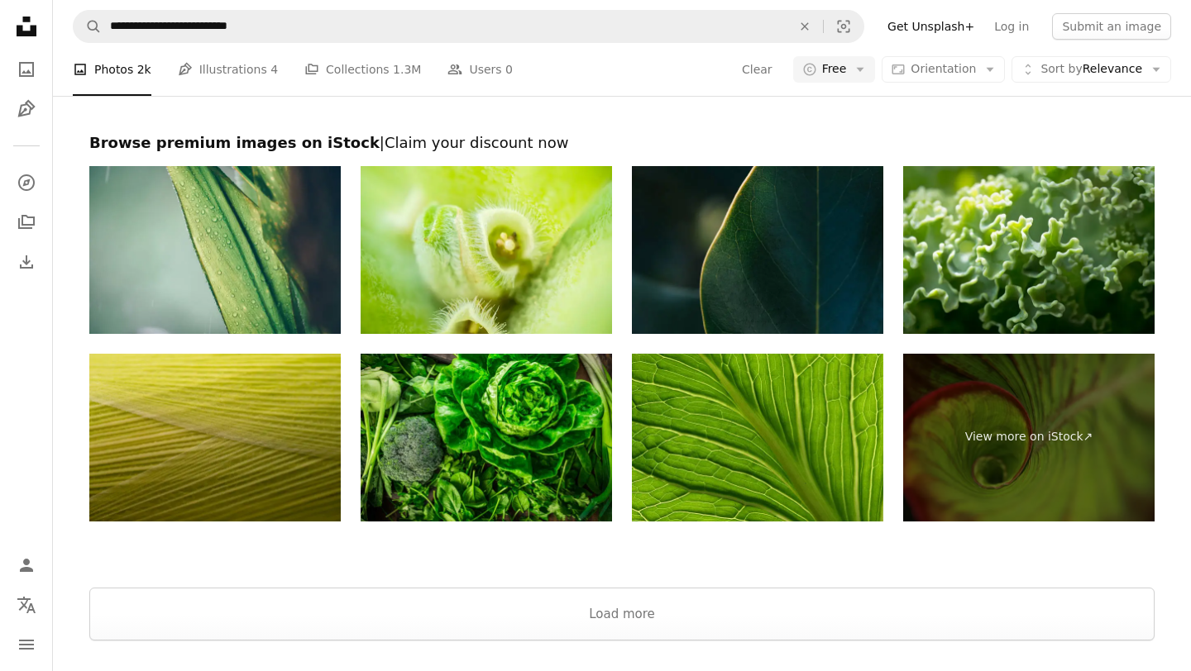
scroll to position [3275, 0]
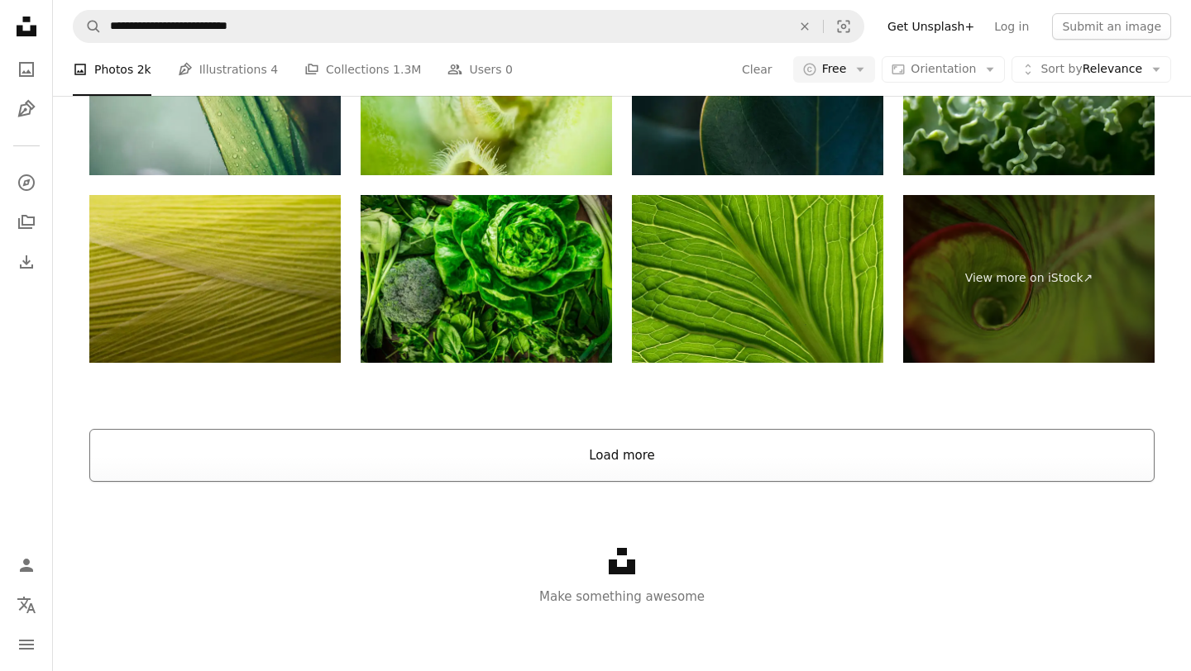
click at [347, 469] on button "Load more" at bounding box center [621, 455] width 1065 height 53
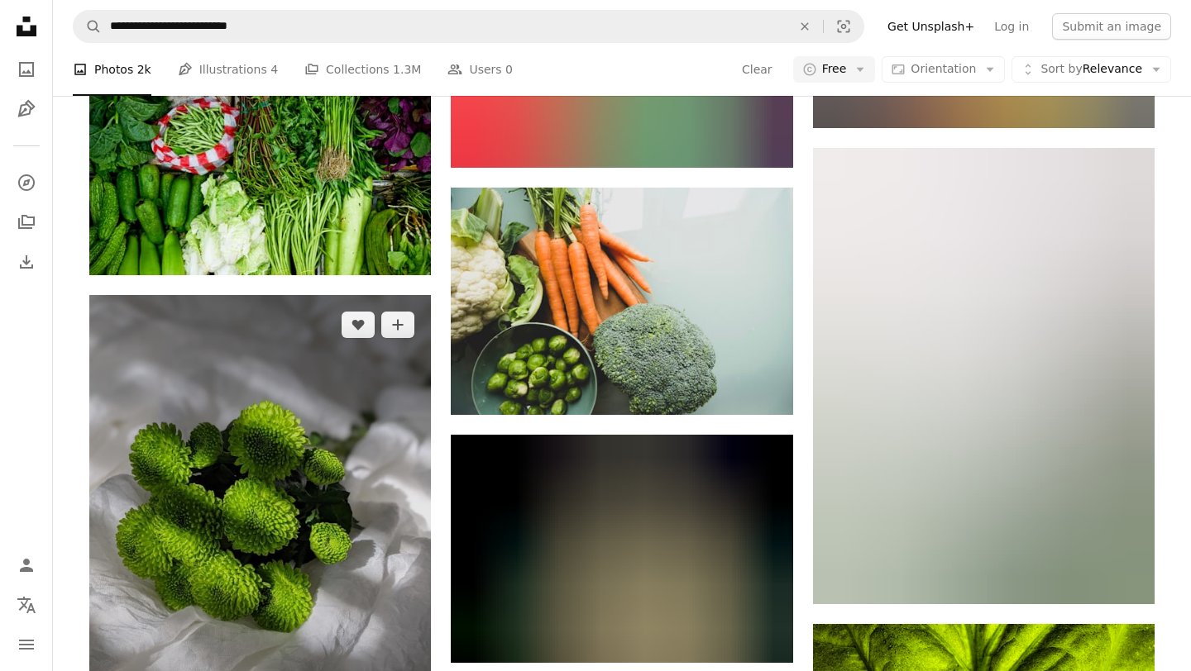
scroll to position [10728, 0]
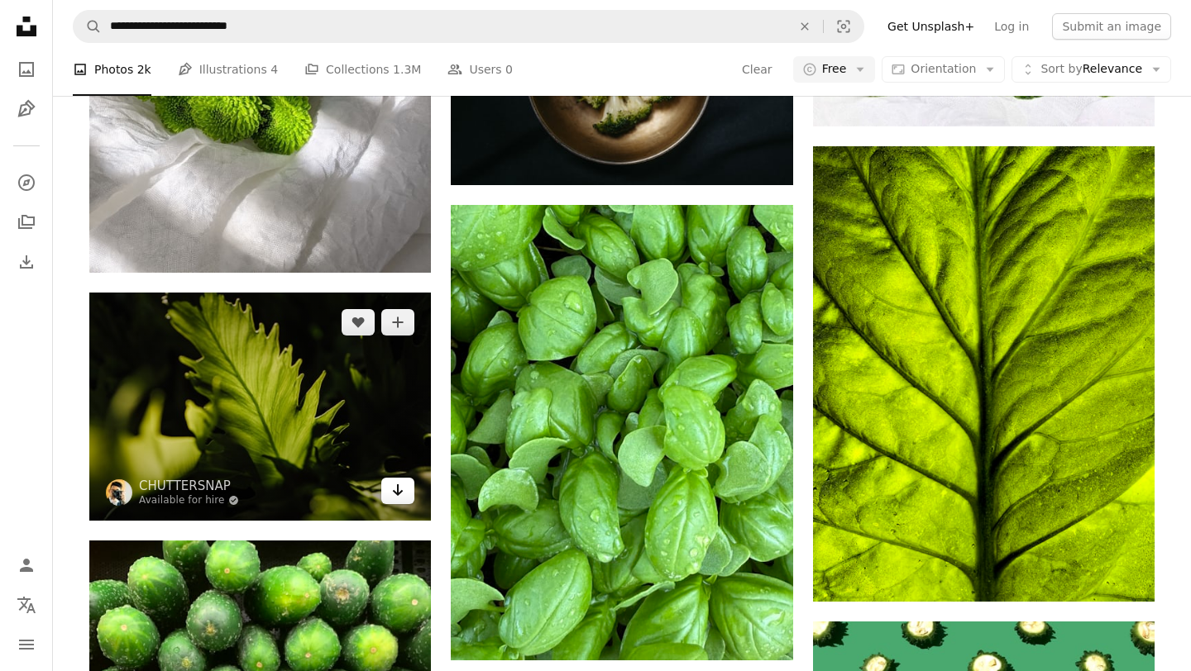
click at [387, 490] on link "Arrow pointing down" at bounding box center [397, 491] width 33 height 26
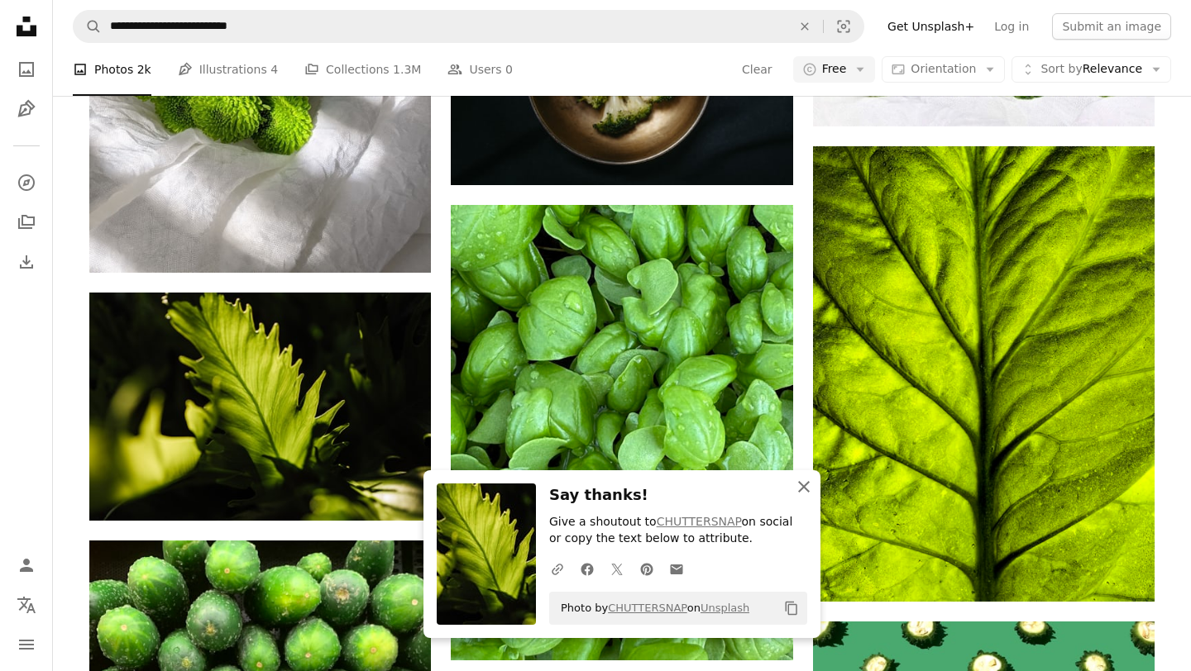
click at [799, 485] on icon "An X shape" at bounding box center [804, 487] width 20 height 20
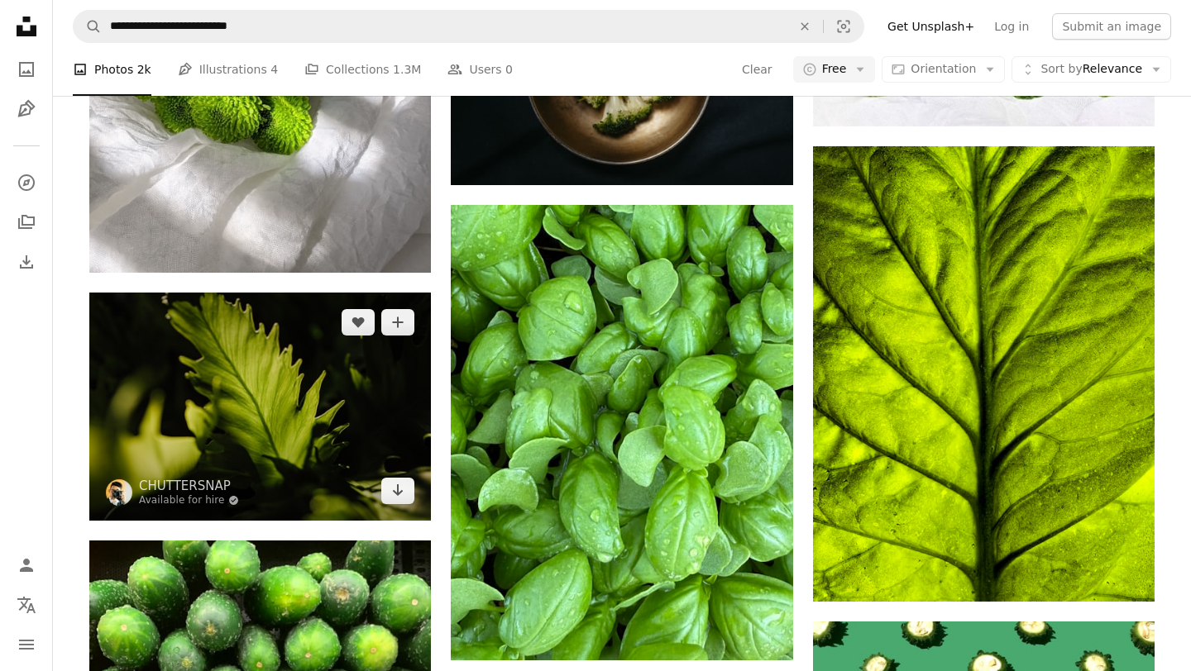
click at [398, 388] on img at bounding box center [260, 406] width 342 height 227
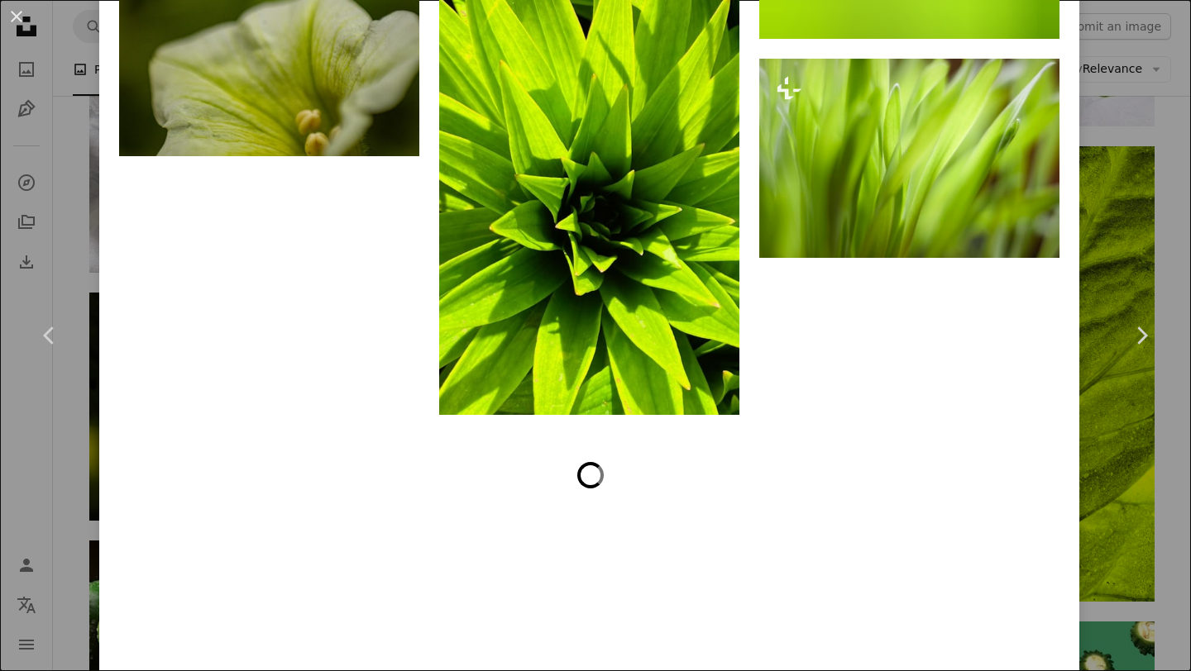
scroll to position [4951, 0]
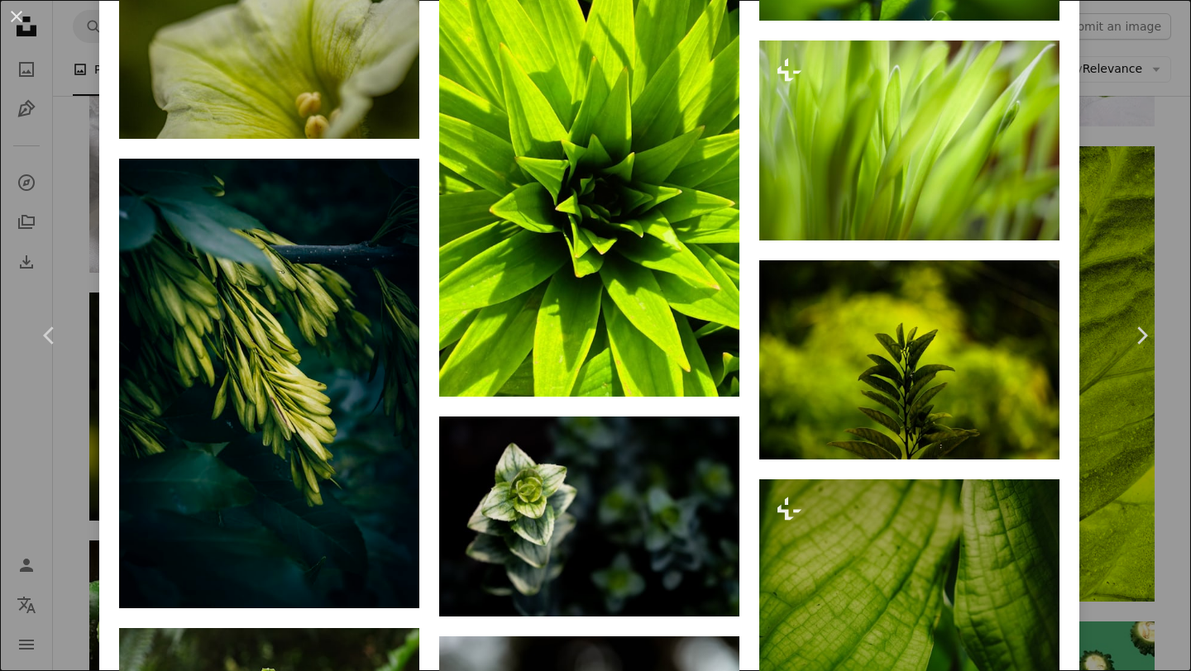
click at [2, 183] on div "An X shape Chevron left Chevron right CHUTTERSNAP Available for hire A checkmar…" at bounding box center [595, 335] width 1191 height 671
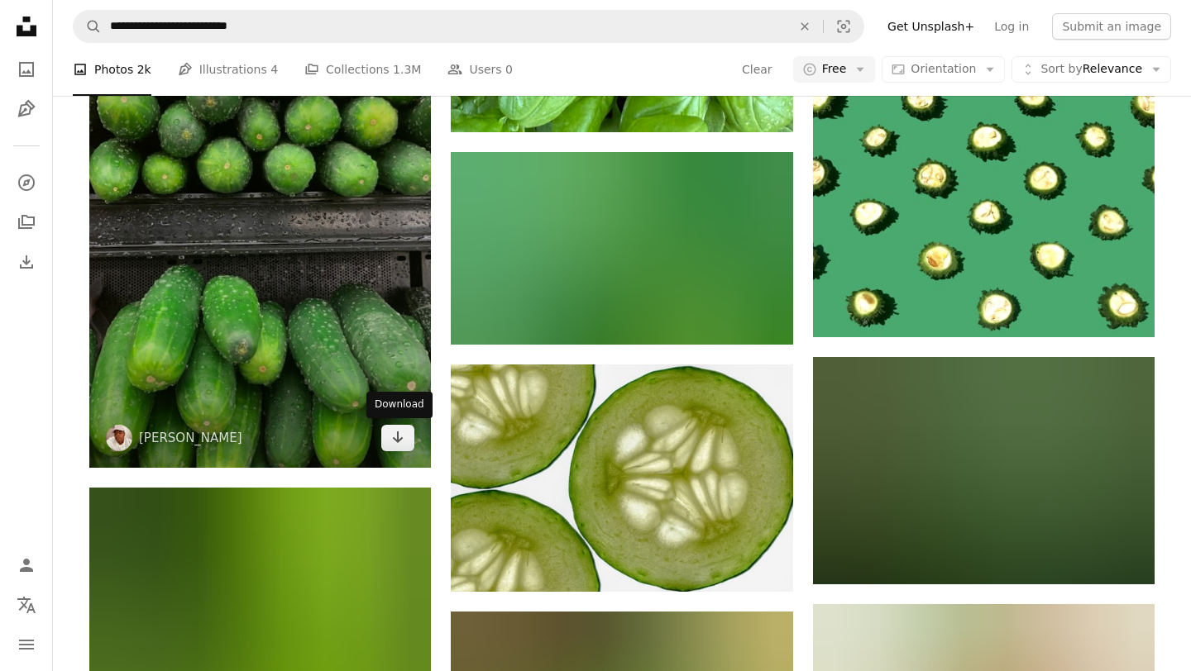
scroll to position [11345, 0]
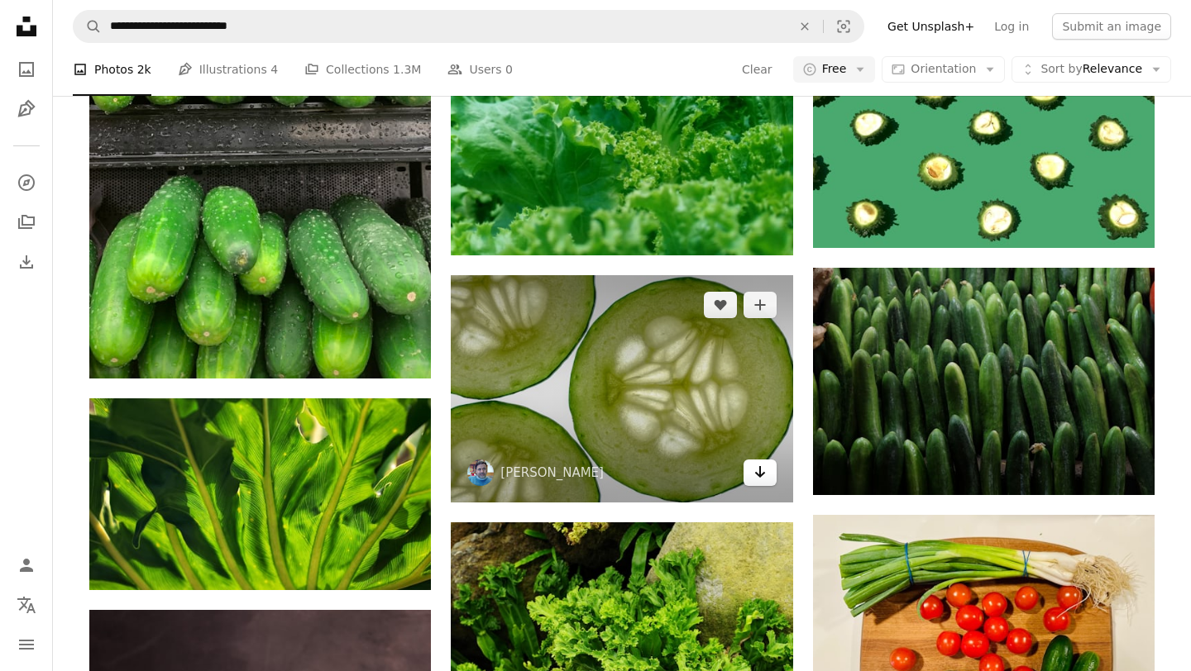
click at [759, 472] on icon "Download" at bounding box center [759, 472] width 11 height 12
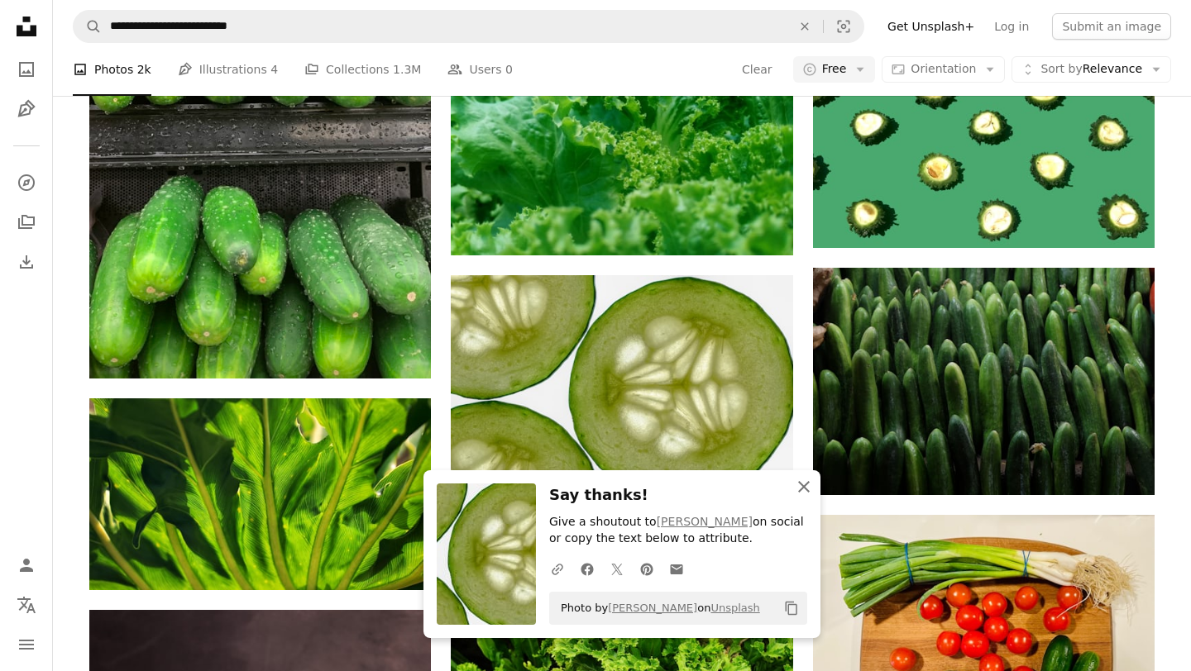
click at [807, 486] on icon "An X shape" at bounding box center [804, 487] width 20 height 20
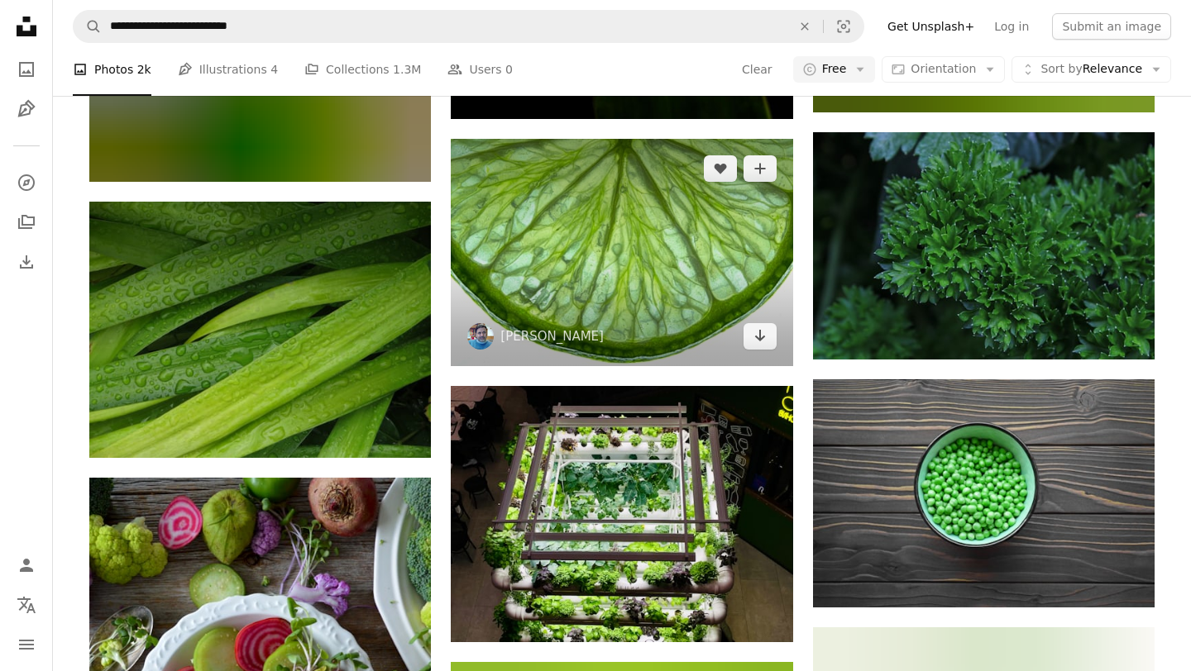
scroll to position [19738, 0]
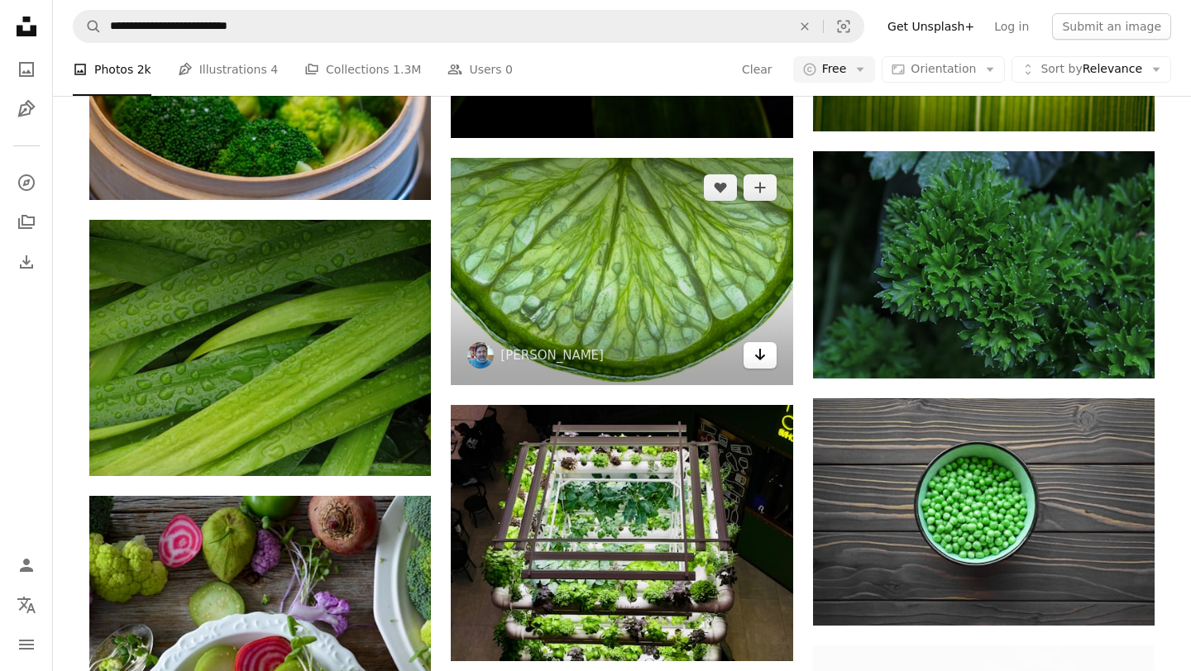
click at [759, 357] on icon "Download" at bounding box center [759, 355] width 11 height 12
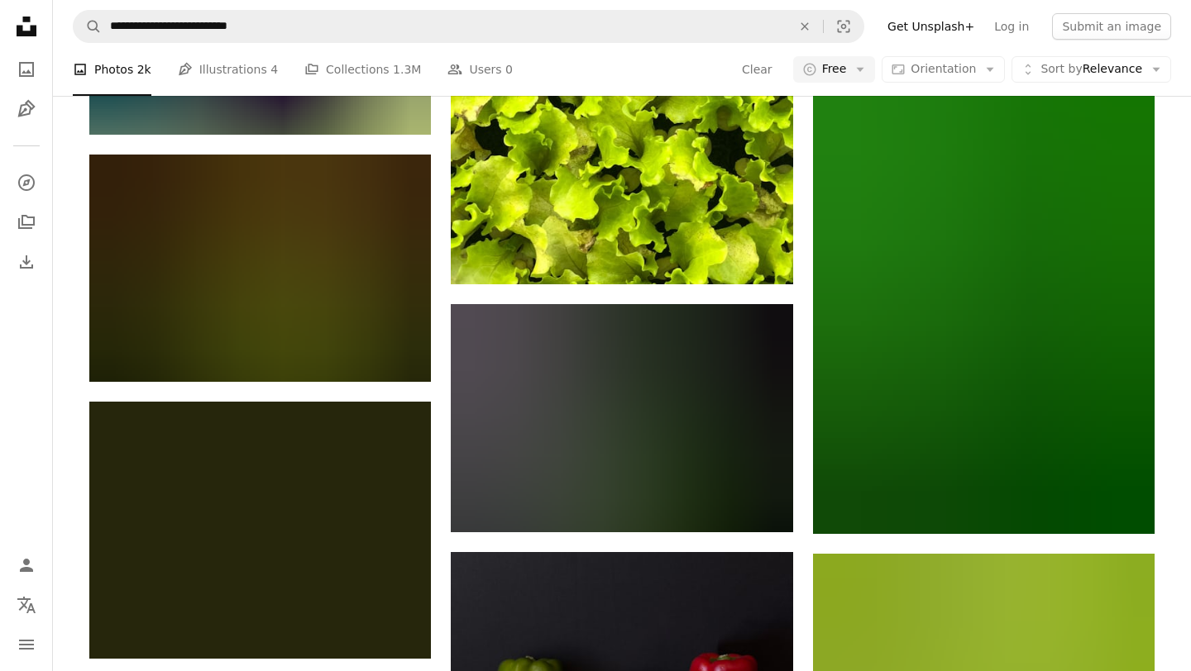
scroll to position [21046, 0]
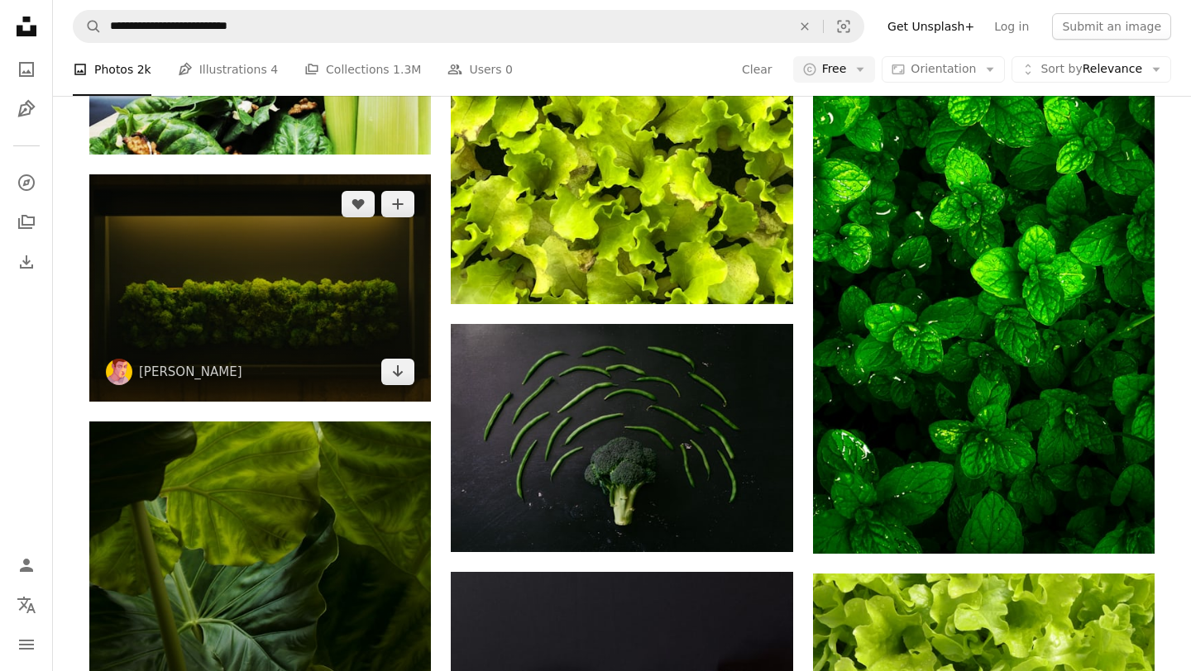
click at [299, 318] on img at bounding box center [260, 287] width 342 height 227
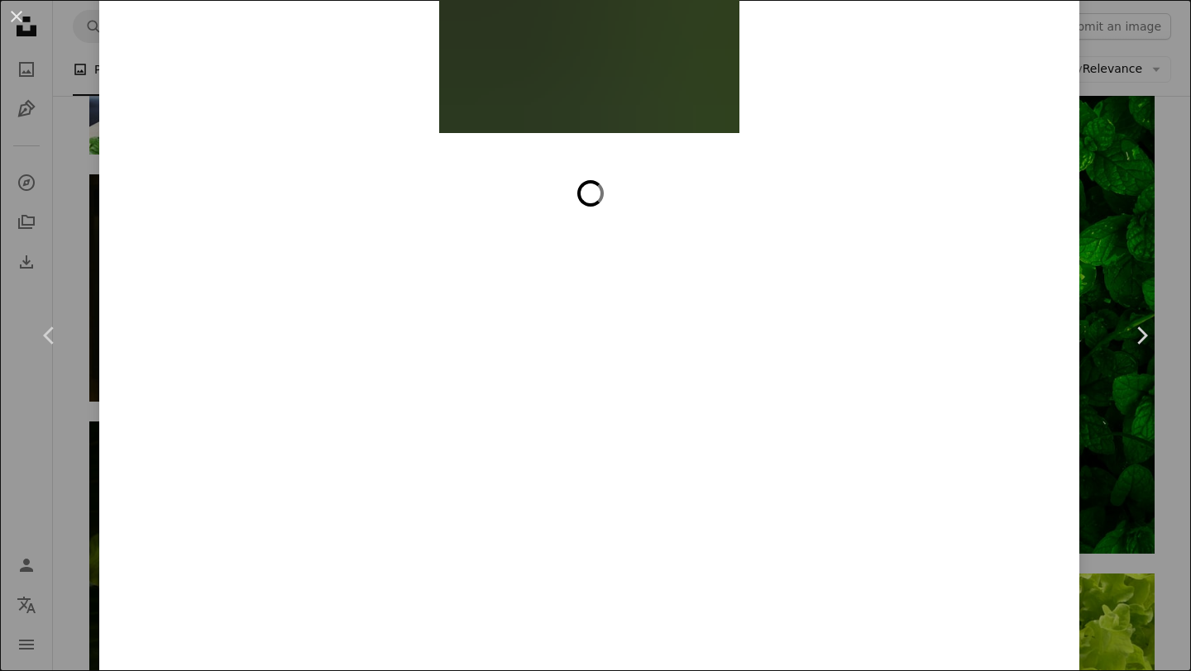
scroll to position [16358, 0]
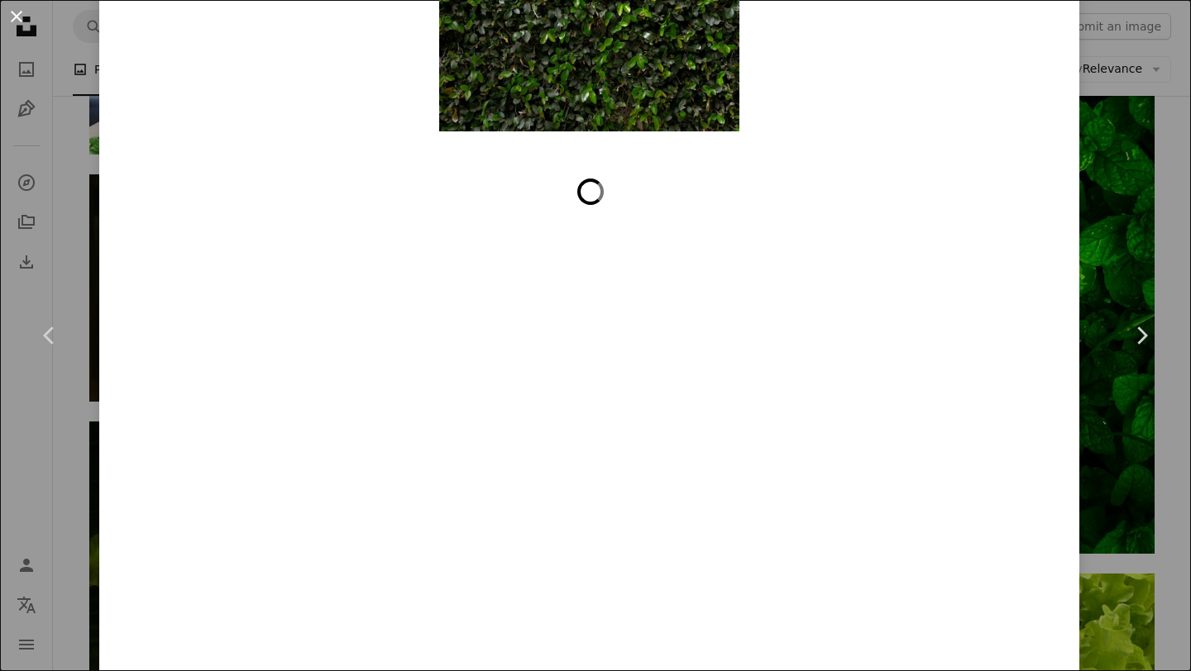
click at [10, 13] on button "An X shape" at bounding box center [17, 17] width 20 height 20
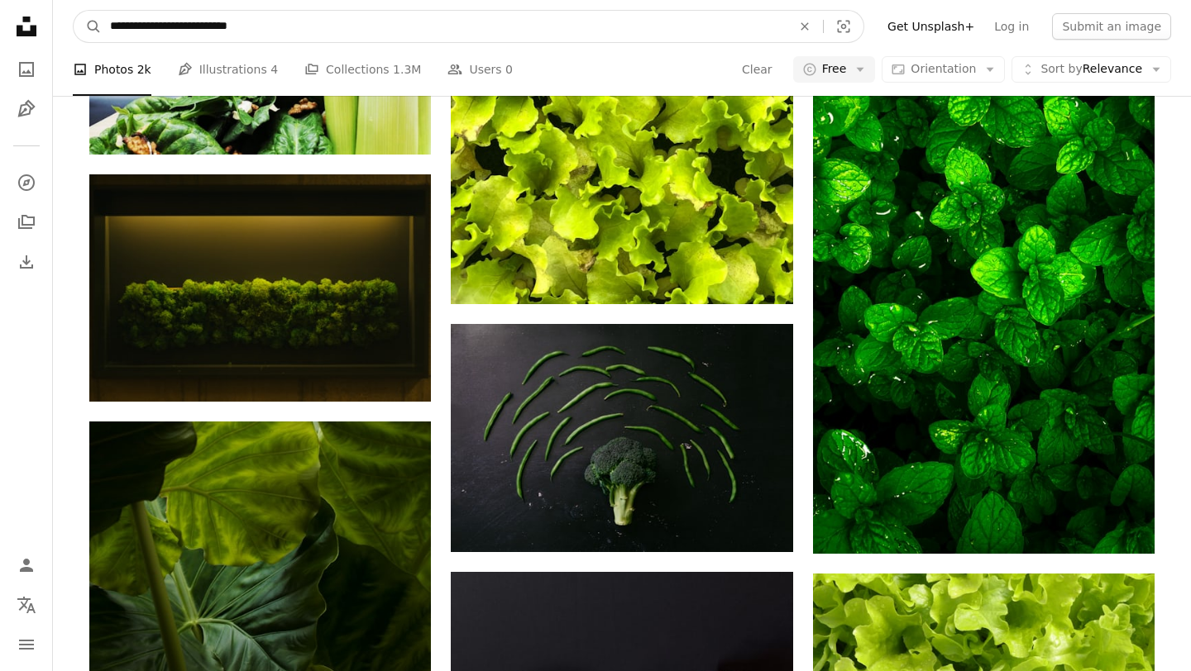
drag, startPoint x: 275, startPoint y: 26, endPoint x: 241, endPoint y: 27, distance: 33.9
click at [241, 27] on input "**********" at bounding box center [444, 26] width 685 height 31
type input "**********"
click at [74, 11] on button "A magnifying glass" at bounding box center [88, 26] width 28 height 31
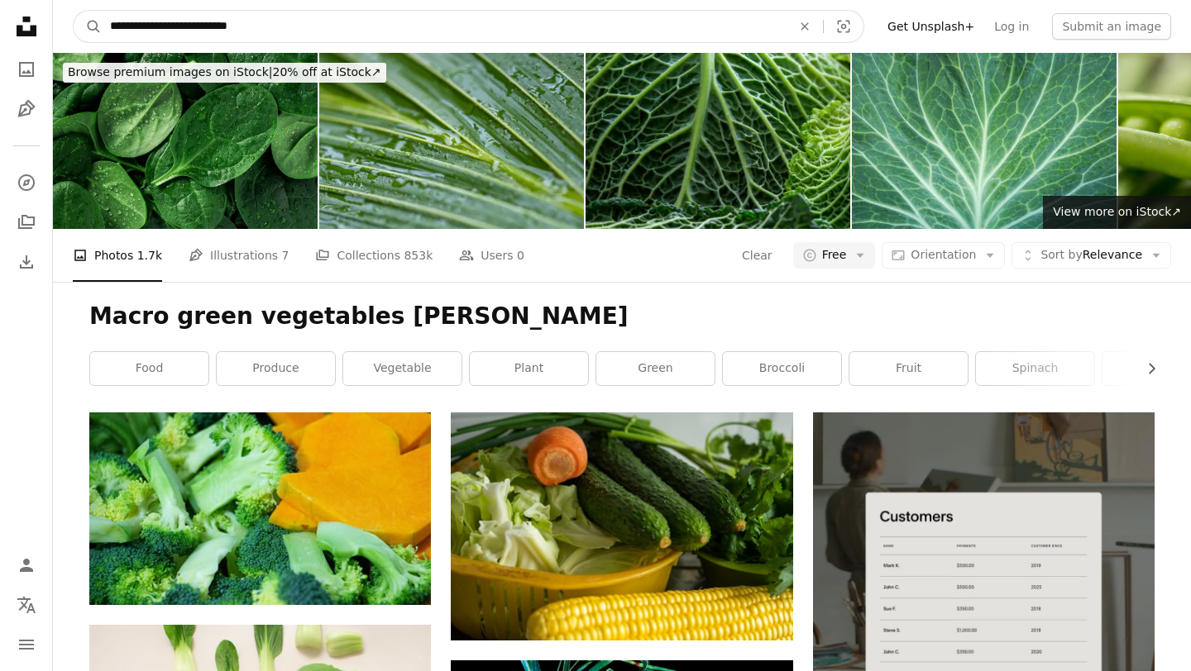
click at [393, 35] on input "**********" at bounding box center [444, 26] width 685 height 31
type input "**********"
